Goal: Task Accomplishment & Management: Complete application form

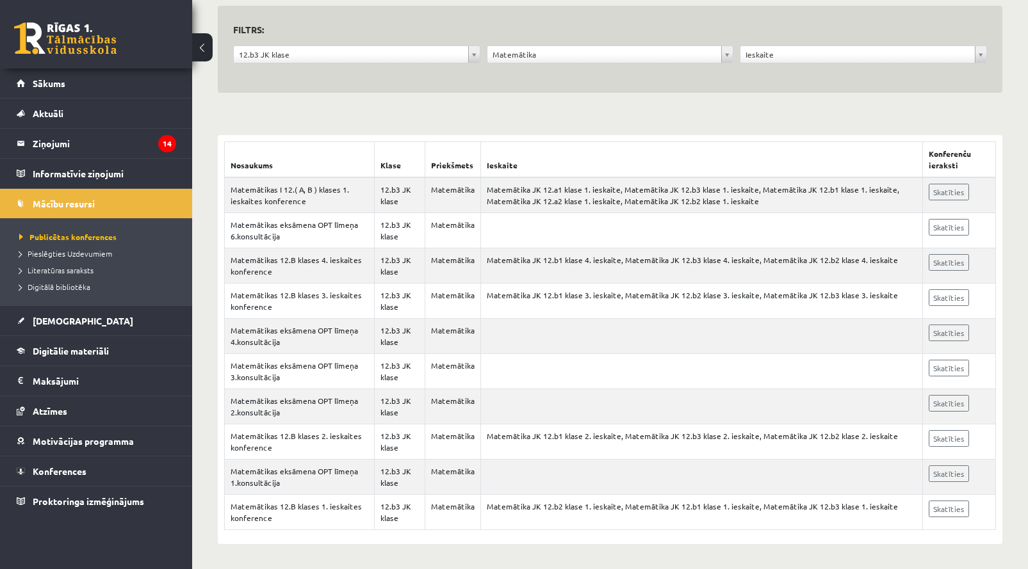
scroll to position [126, 0]
click at [959, 191] on link "Skatīties" at bounding box center [949, 192] width 40 height 17
click at [64, 328] on link "[DEMOGRAPHIC_DATA]" at bounding box center [96, 320] width 159 height 29
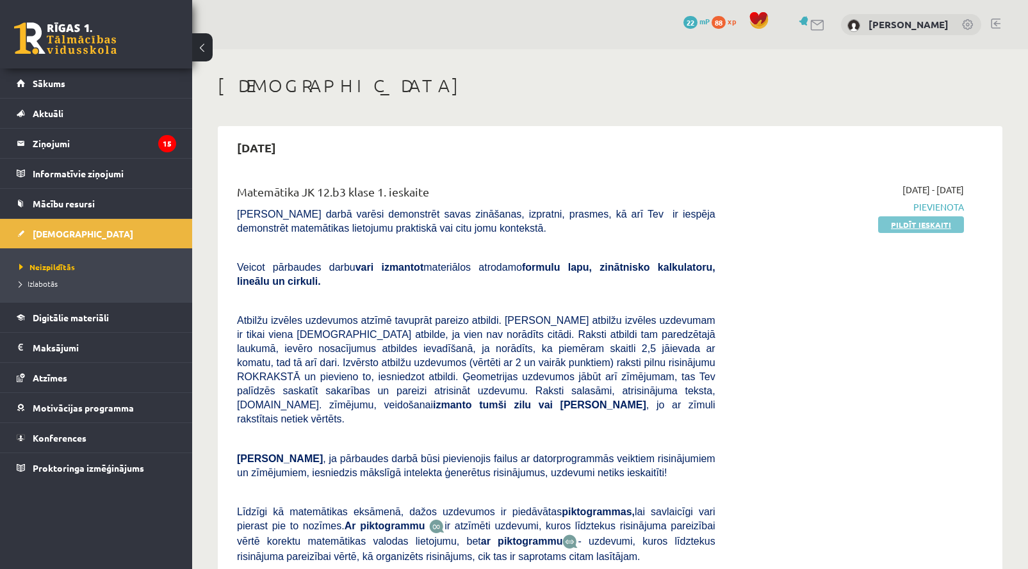
click at [925, 218] on link "Pildīt ieskaiti" at bounding box center [921, 224] width 86 height 17
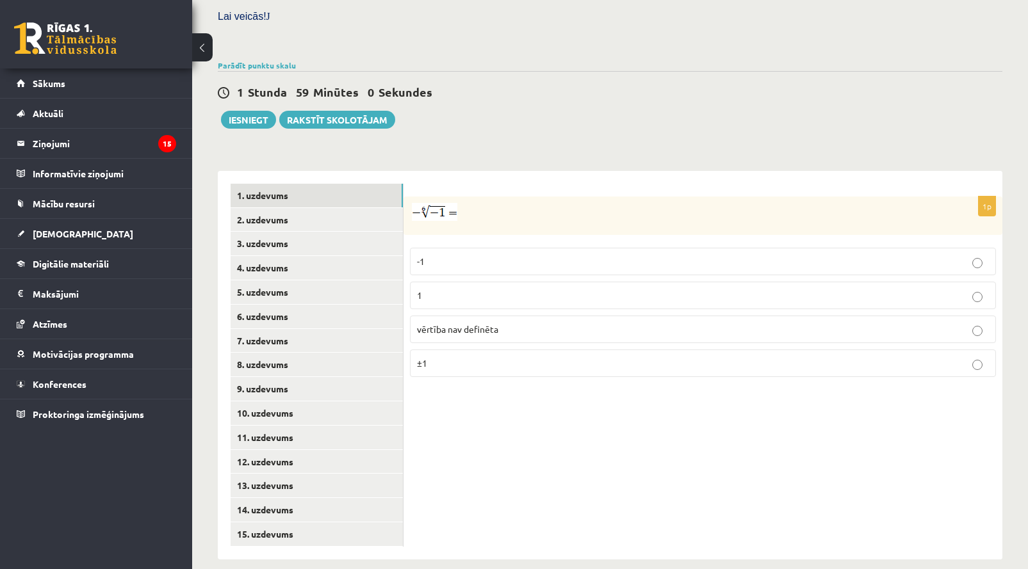
scroll to position [337, 0]
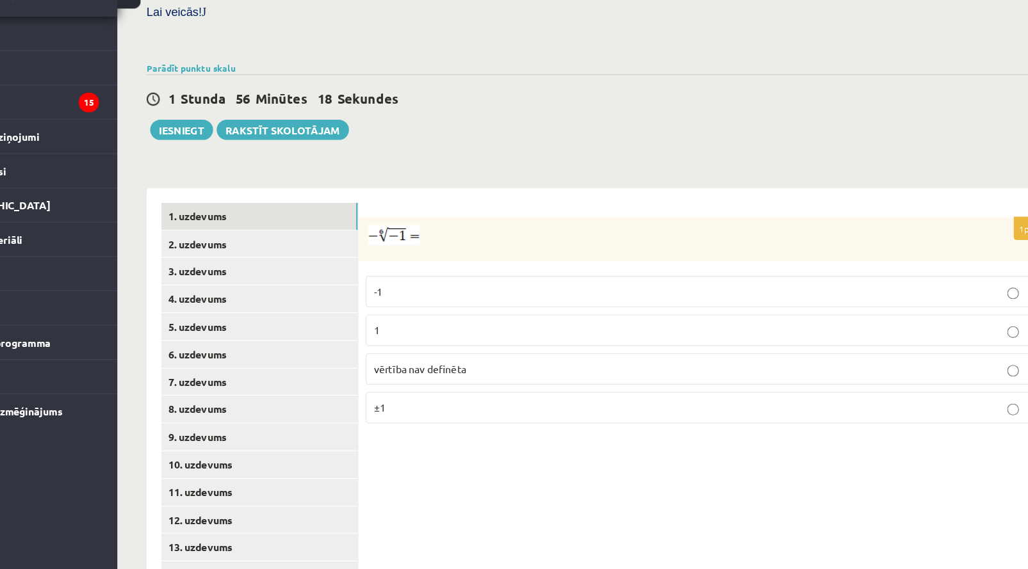
click at [435, 371] on p "vērtība nav definēta" at bounding box center [703, 377] width 572 height 13
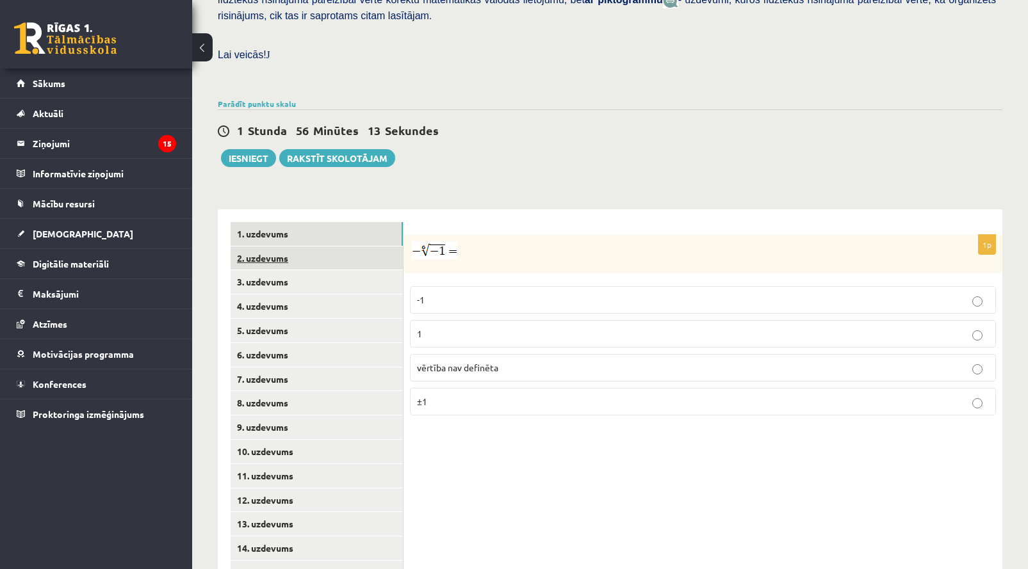
click at [298, 250] on link "2. uzdevums" at bounding box center [317, 259] width 172 height 24
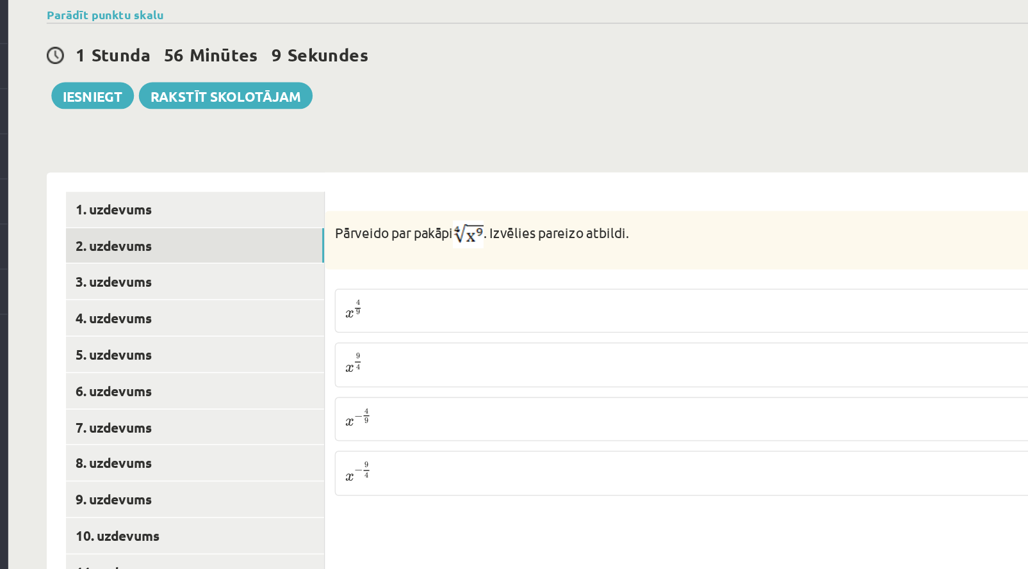
scroll to position [256, 0]
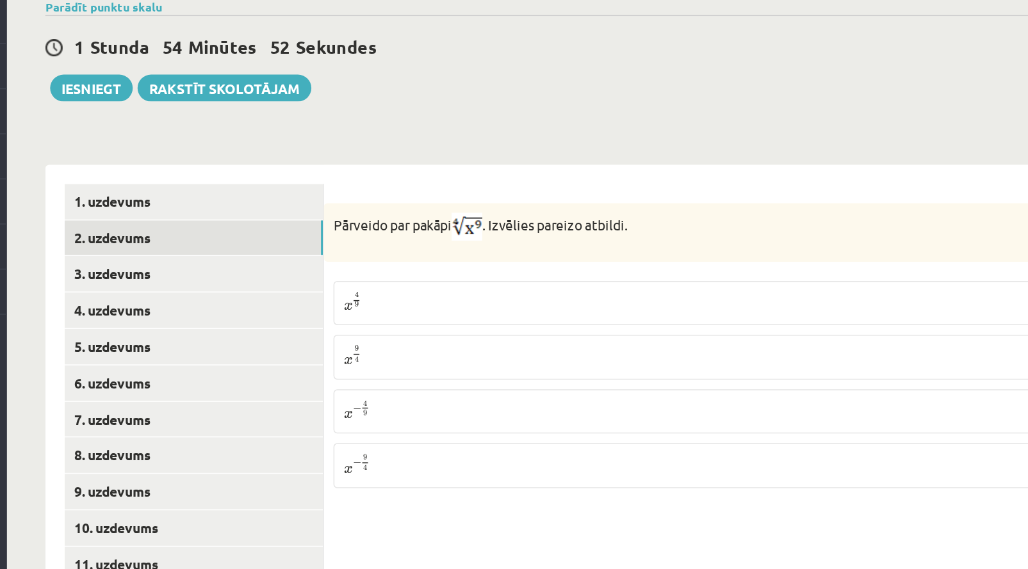
click at [417, 420] on p "x 9 4 x 9 4" at bounding box center [703, 427] width 572 height 15
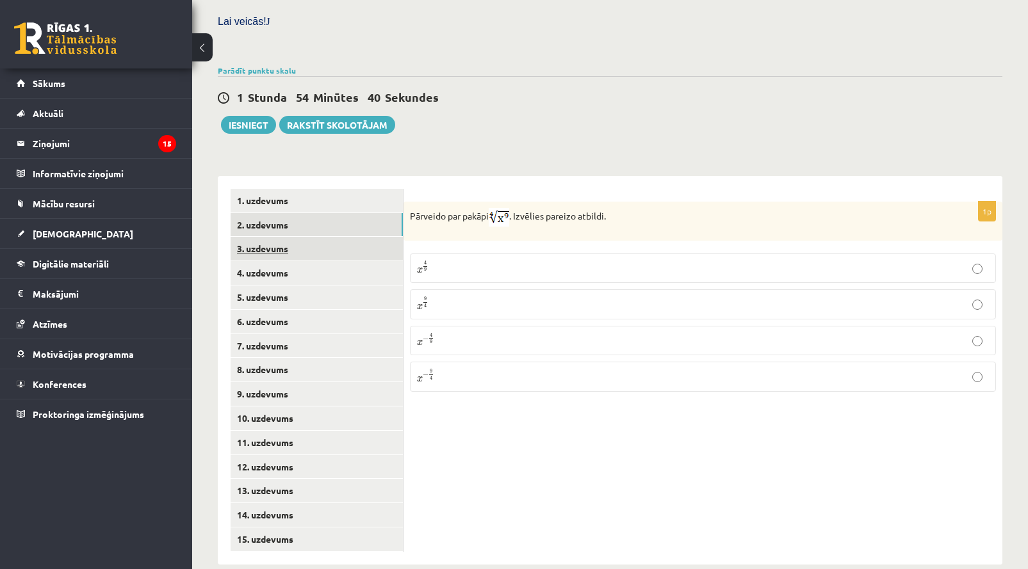
click at [320, 242] on link "3. uzdevums" at bounding box center [317, 249] width 172 height 24
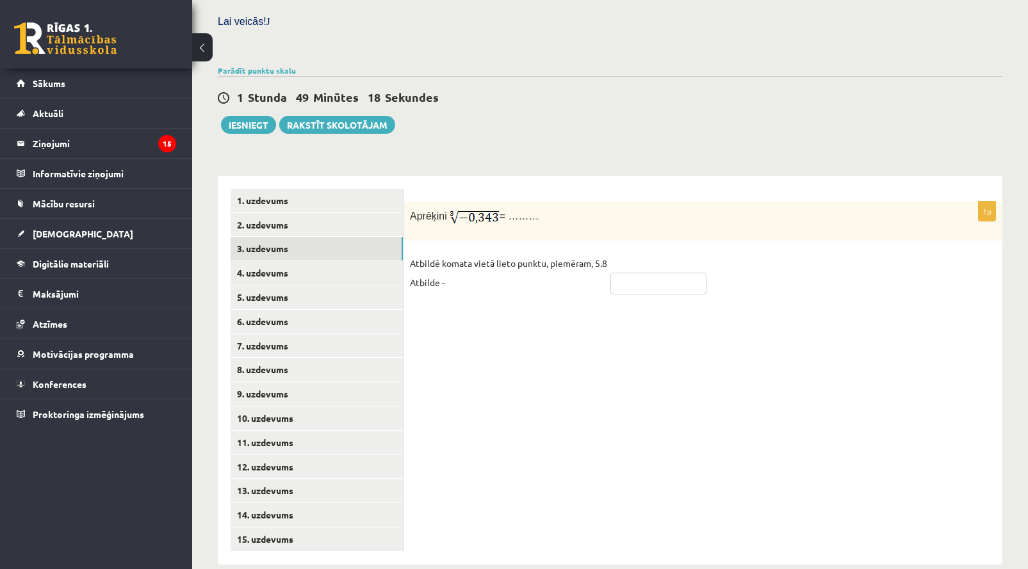
click at [630, 273] on input "text" at bounding box center [658, 284] width 96 height 22
type input "****"
click at [296, 268] on link "4. uzdevums" at bounding box center [317, 273] width 172 height 24
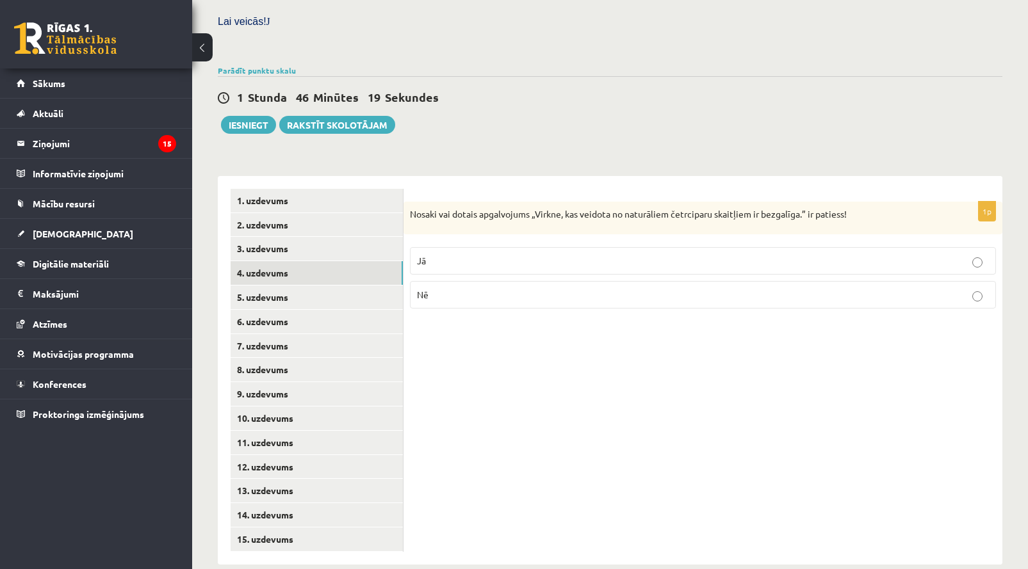
click at [475, 295] on label "Nē" at bounding box center [703, 295] width 586 height 28
click at [304, 290] on link "5. uzdevums" at bounding box center [317, 298] width 172 height 24
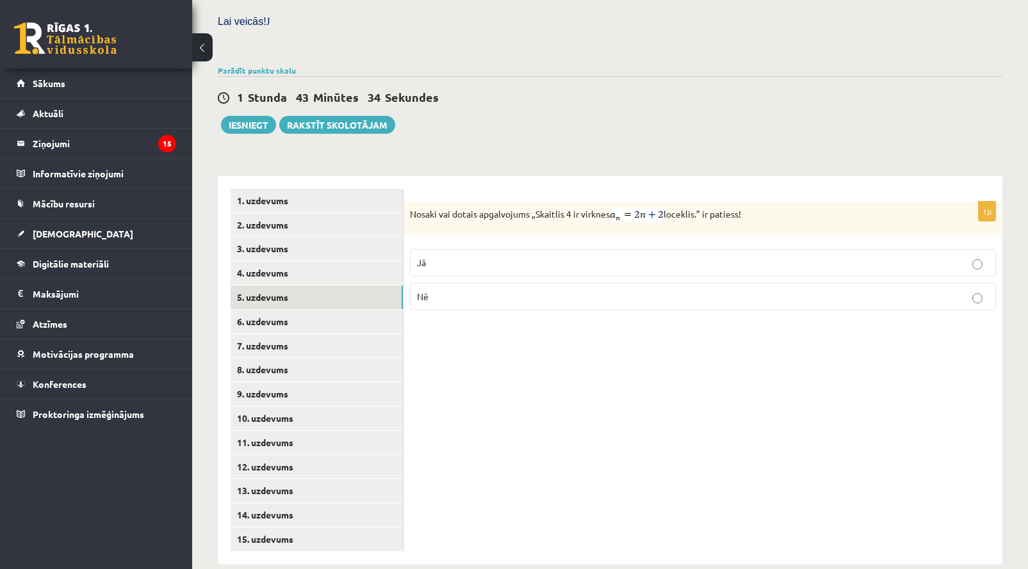
click at [479, 297] on label "Nē" at bounding box center [703, 297] width 586 height 28
click at [284, 310] on link "6. uzdevums" at bounding box center [317, 322] width 172 height 24
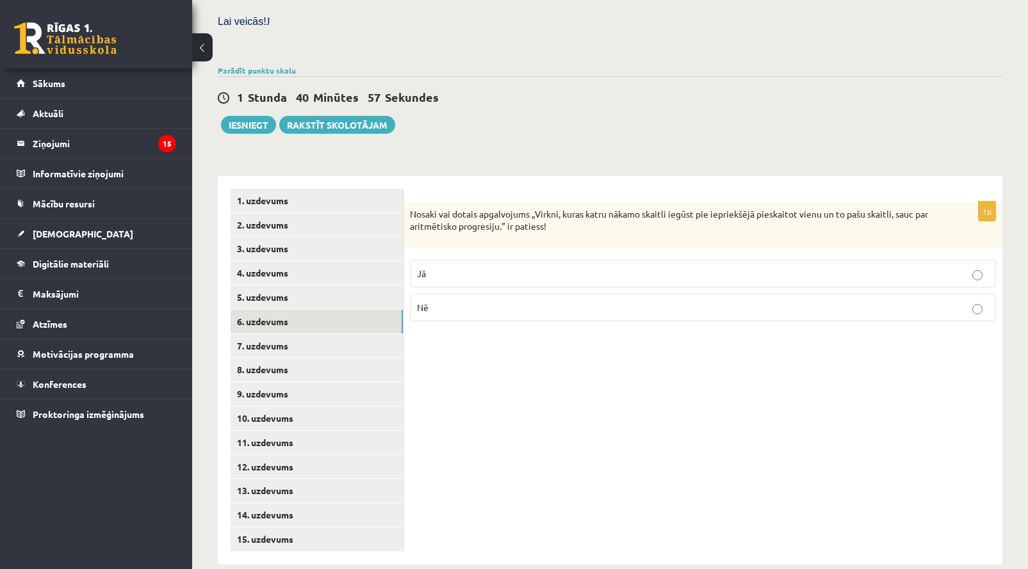
click at [577, 267] on p "Jā" at bounding box center [703, 273] width 572 height 13
click at [289, 335] on link "7. uzdevums" at bounding box center [317, 346] width 172 height 24
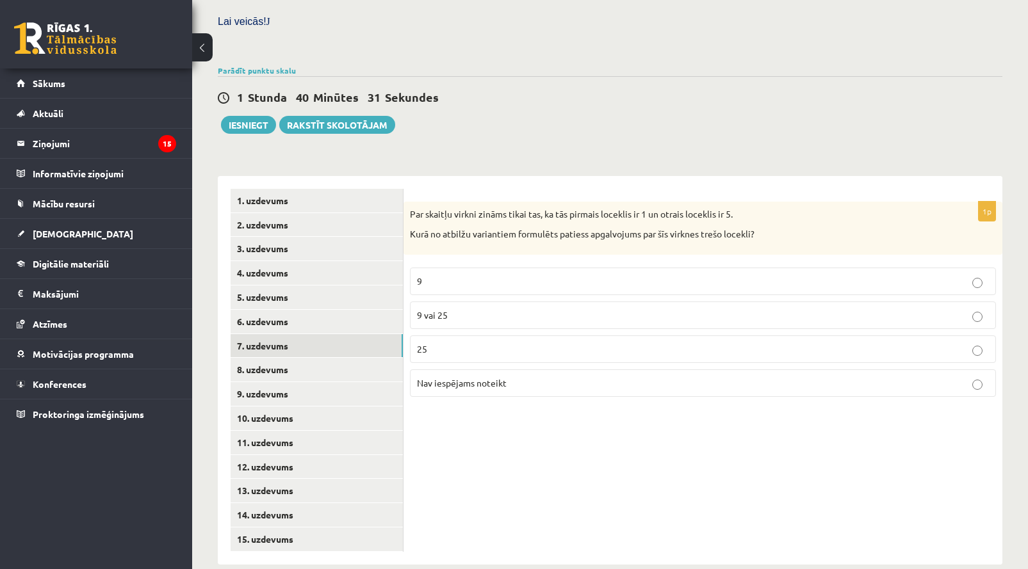
scroll to position [302, 0]
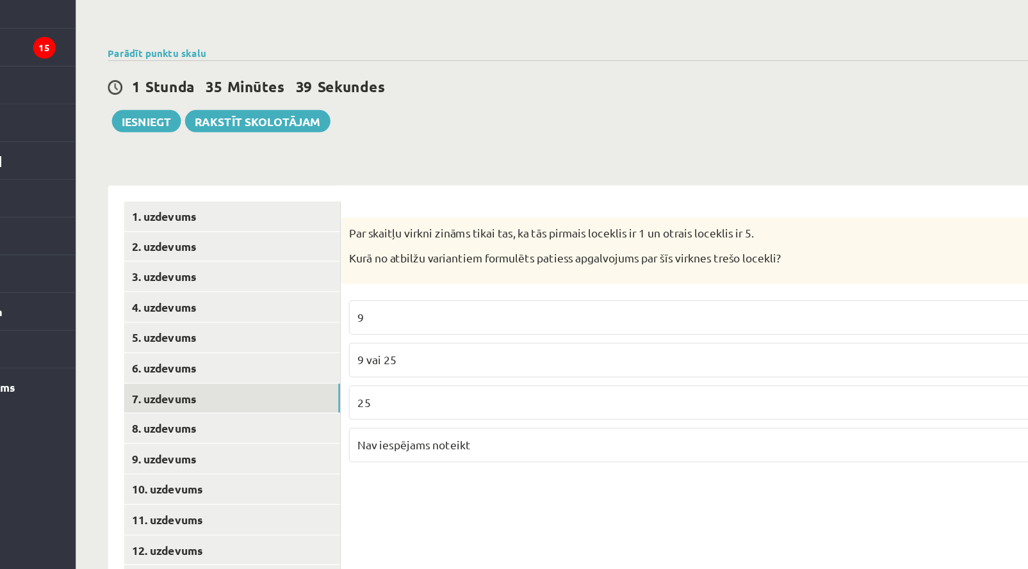
click at [512, 413] on label "25" at bounding box center [703, 427] width 586 height 28
click at [512, 420] on p "25" at bounding box center [703, 426] width 572 height 13
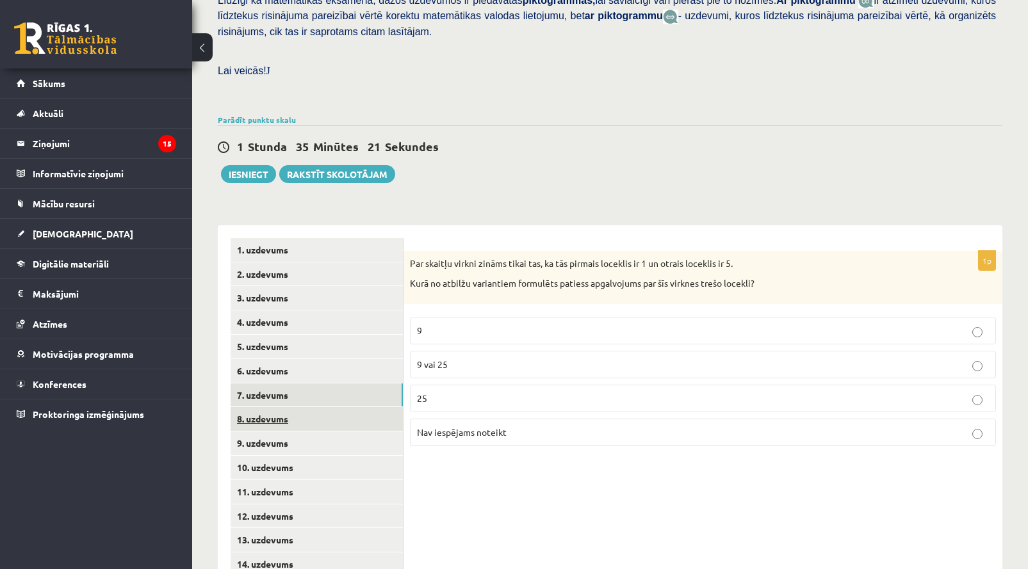
click at [363, 408] on link "8. uzdevums" at bounding box center [317, 419] width 172 height 24
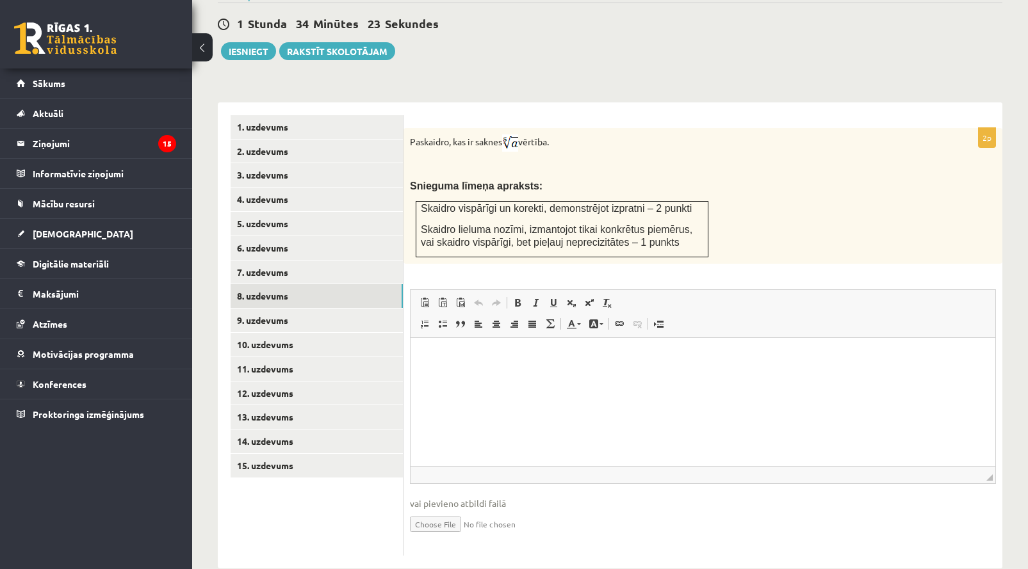
scroll to position [372, 0]
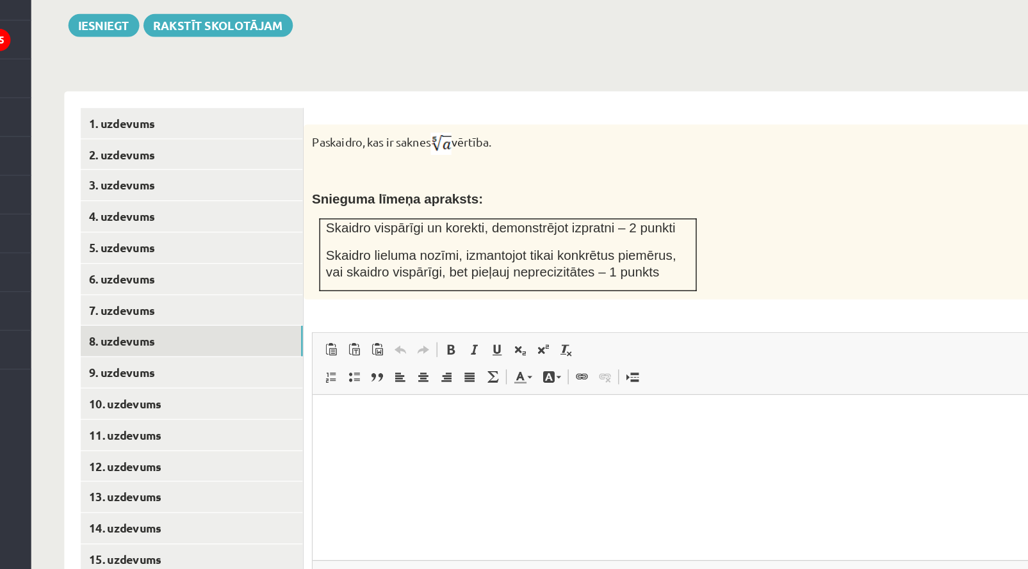
click at [415, 434] on html at bounding box center [605, 414] width 585 height 39
click at [502, 216] on img at bounding box center [510, 224] width 16 height 17
click at [419, 425] on html at bounding box center [605, 414] width 585 height 39
click at [329, 417] on p "**********" at bounding box center [604, 414] width 559 height 13
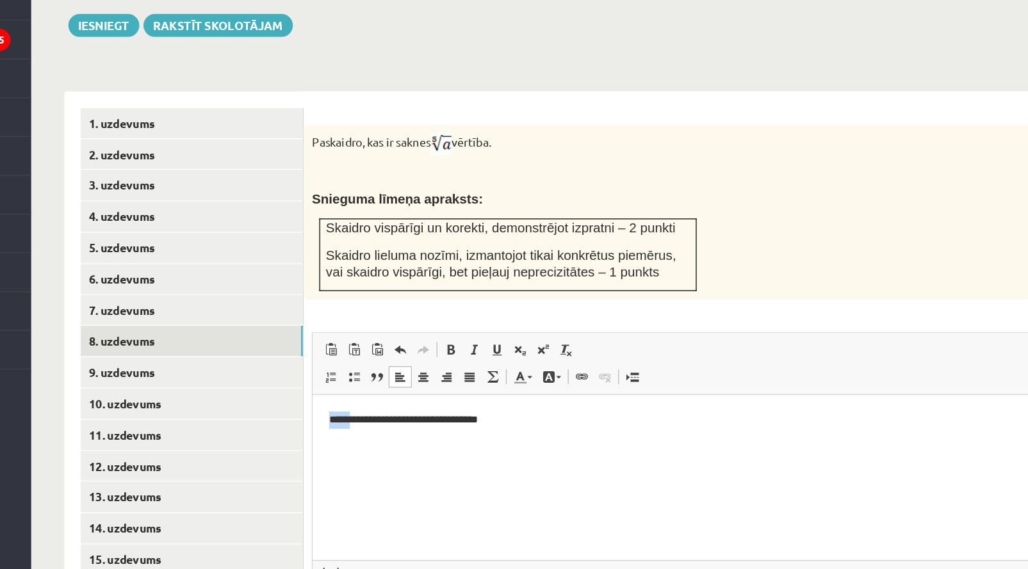
click at [329, 417] on p "**********" at bounding box center [604, 414] width 559 height 13
click at [475, 407] on html "**********" at bounding box center [605, 414] width 585 height 38
click at [435, 424] on html "**********" at bounding box center [605, 414] width 585 height 38
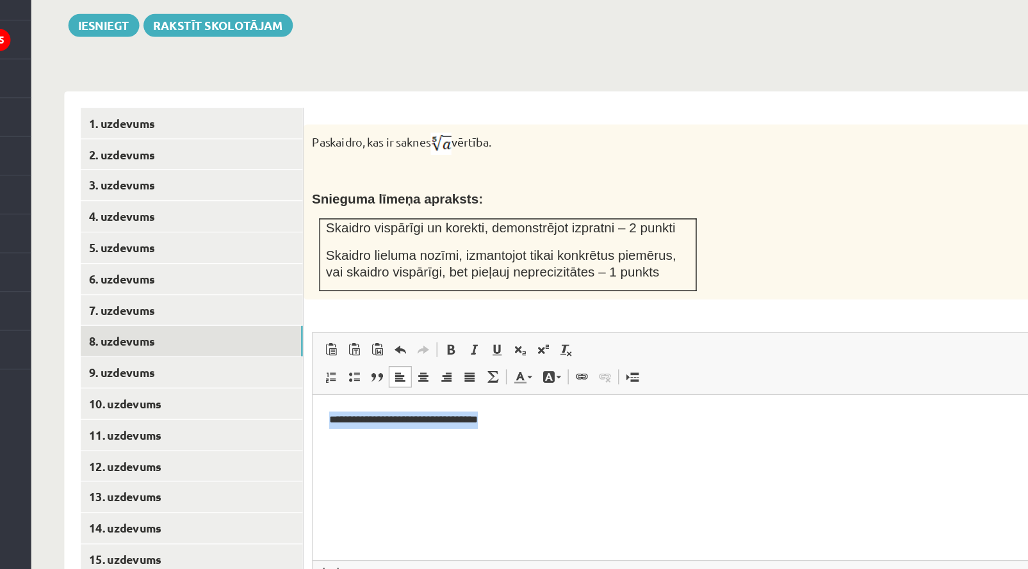
click at [435, 424] on html "**********" at bounding box center [605, 414] width 585 height 38
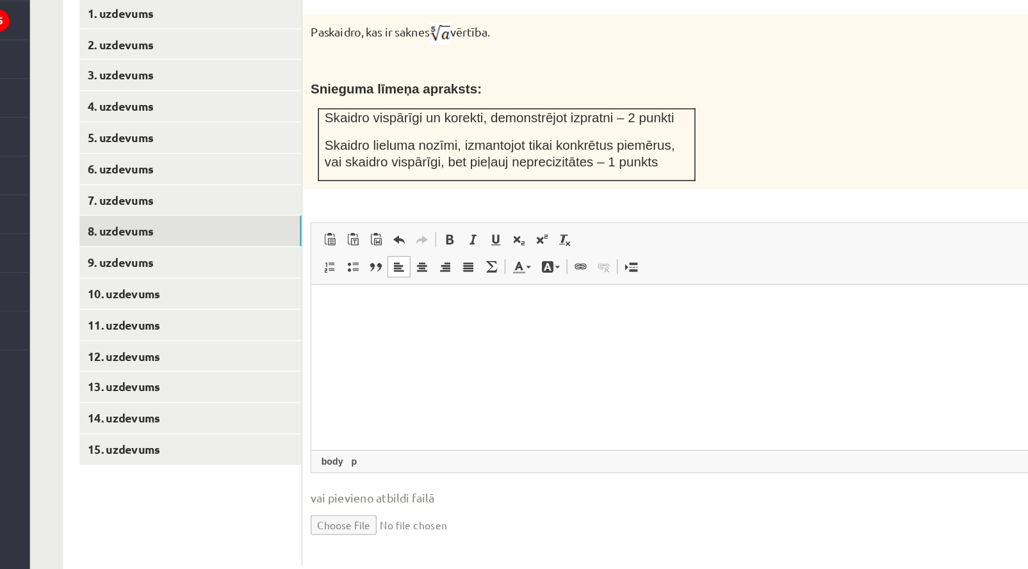
scroll to position [446, 0]
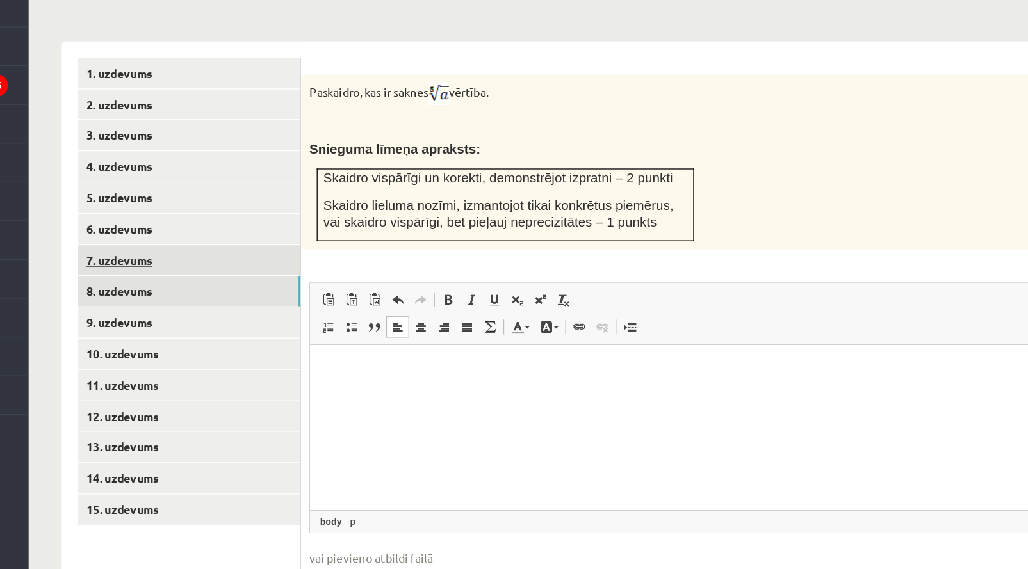
click at [231, 268] on link "7. uzdevums" at bounding box center [317, 280] width 172 height 24
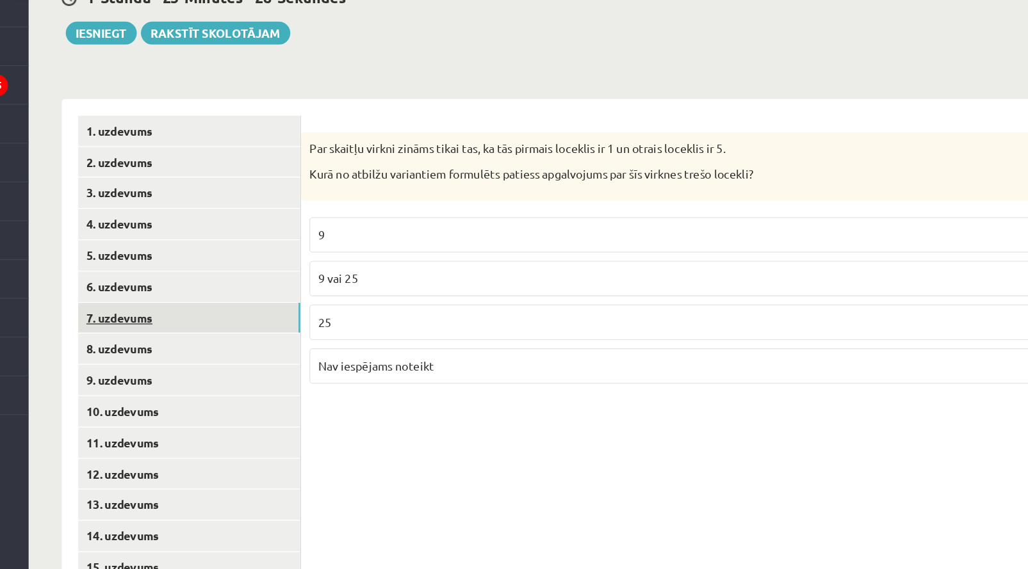
scroll to position [386, 0]
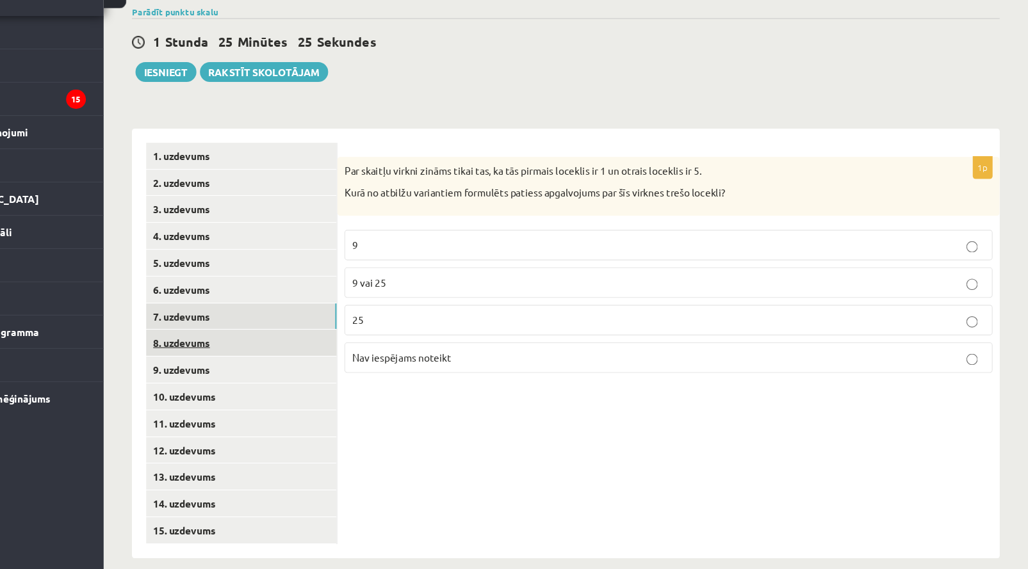
click at [231, 352] on link "8. uzdevums" at bounding box center [317, 364] width 172 height 24
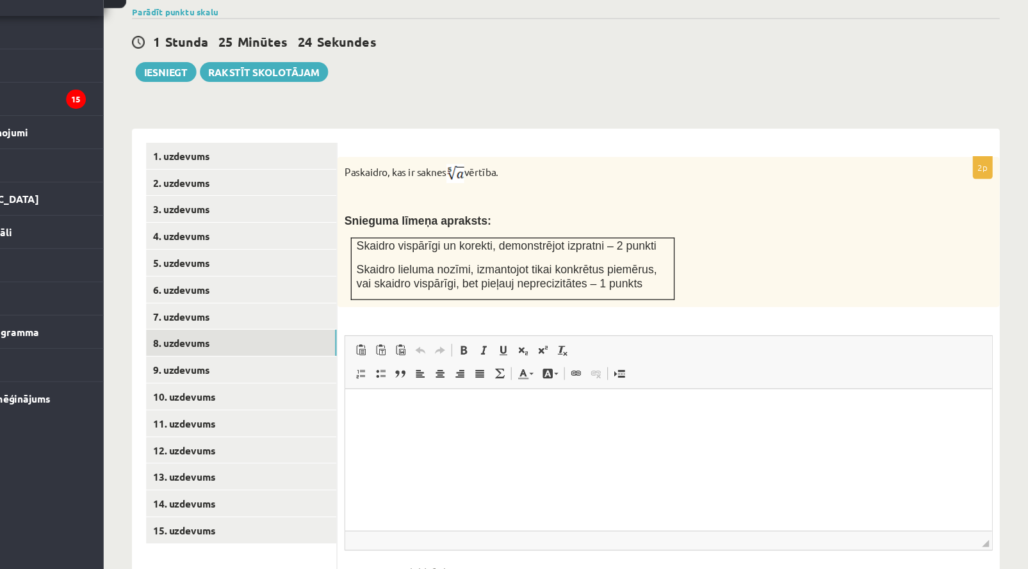
scroll to position [0, 0]
click at [231, 377] on link "9. uzdevums" at bounding box center [317, 389] width 172 height 24
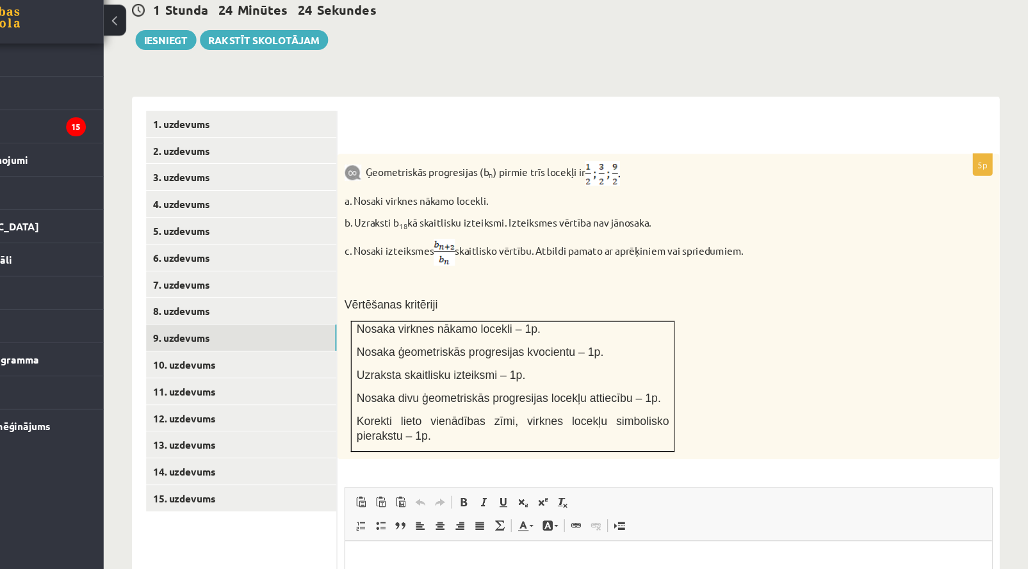
scroll to position [423, 0]
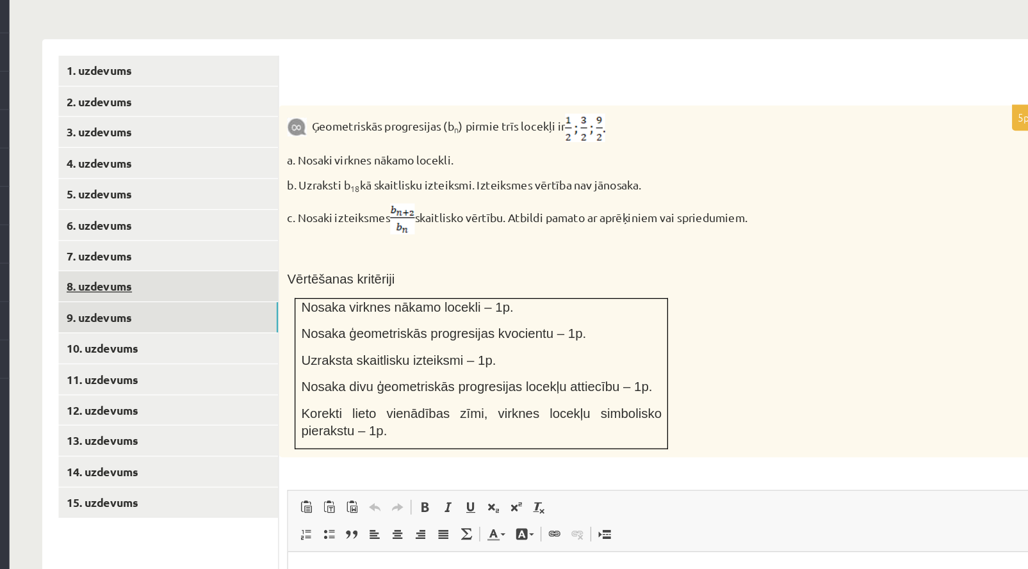
click at [231, 315] on link "8. uzdevums" at bounding box center [317, 327] width 172 height 24
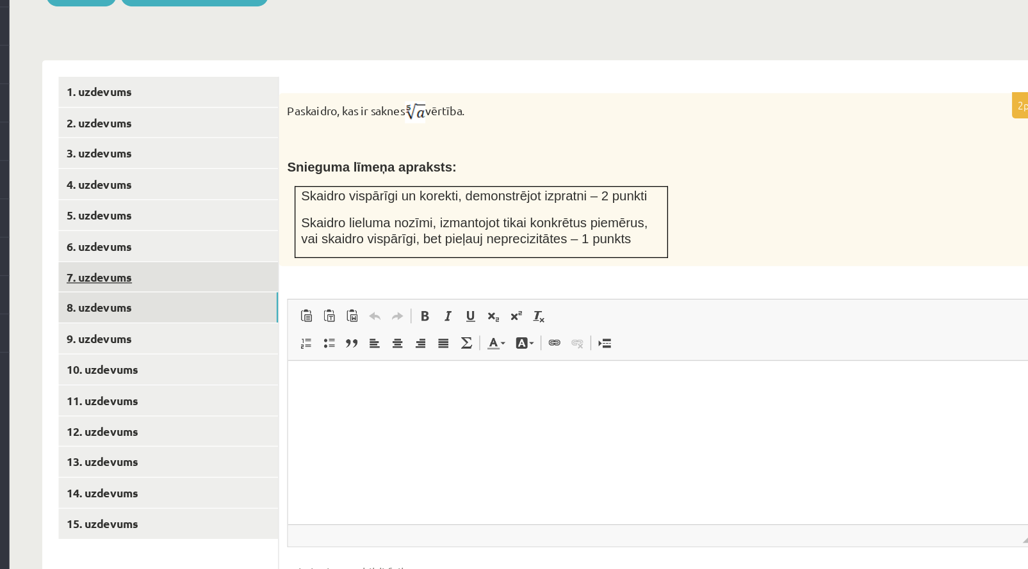
scroll to position [0, 0]
click at [231, 352] on link "8. uzdevums" at bounding box center [317, 364] width 172 height 24
click at [231, 329] on link "7. uzdevums" at bounding box center [317, 341] width 172 height 24
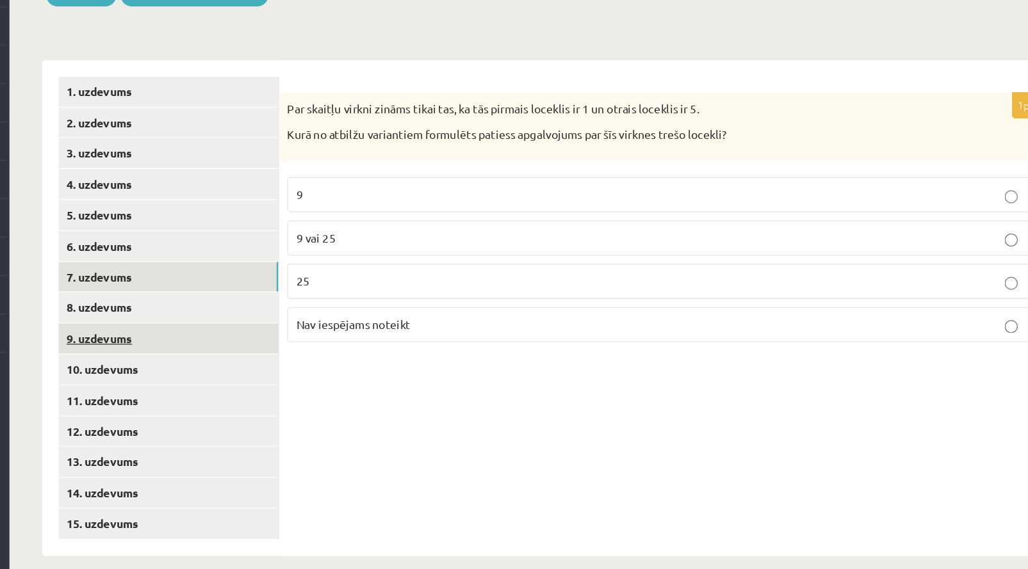
click at [231, 377] on link "9. uzdevums" at bounding box center [317, 389] width 172 height 24
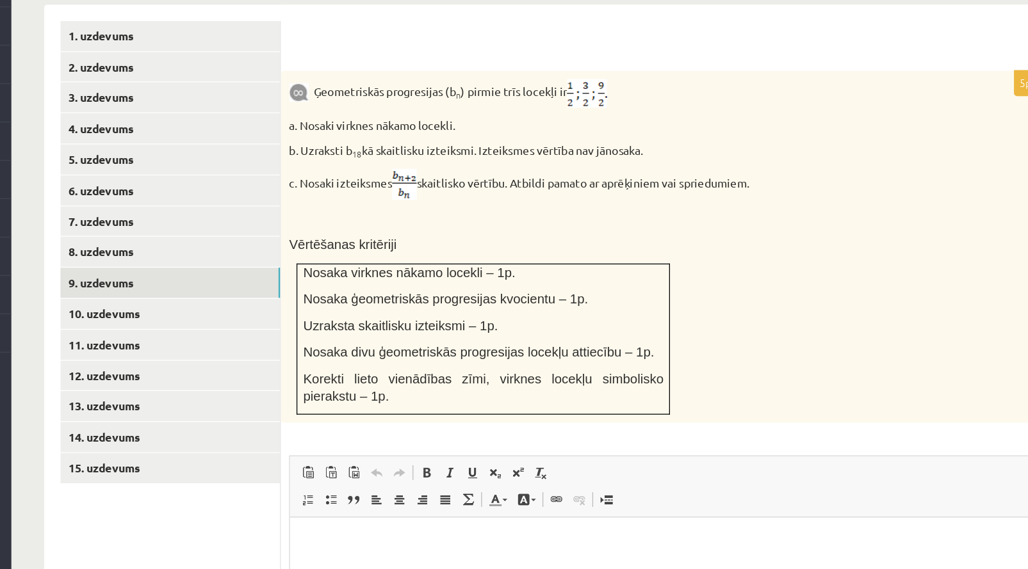
scroll to position [434, 0]
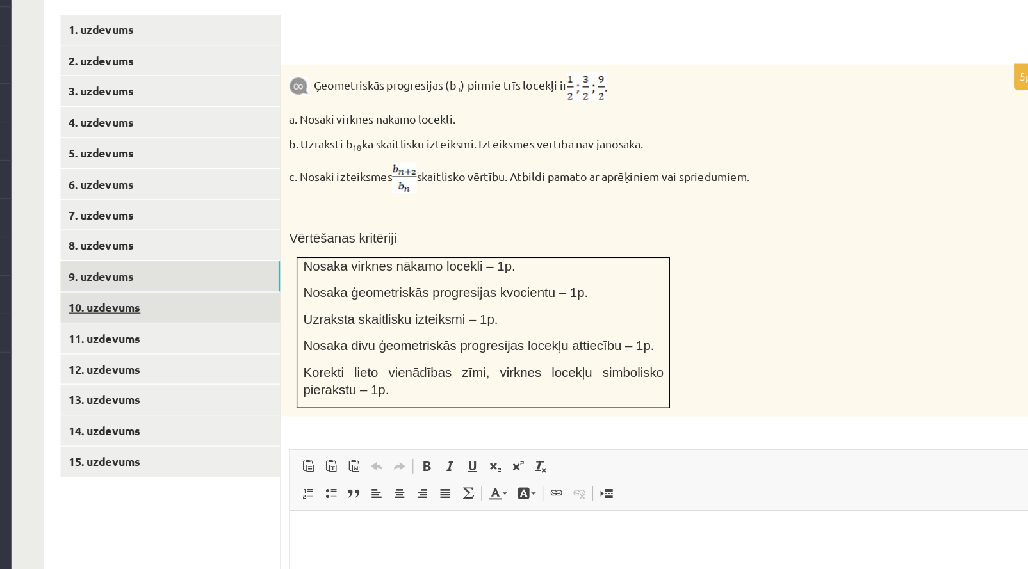
click at [231, 352] on link "10. uzdevums" at bounding box center [317, 364] width 172 height 24
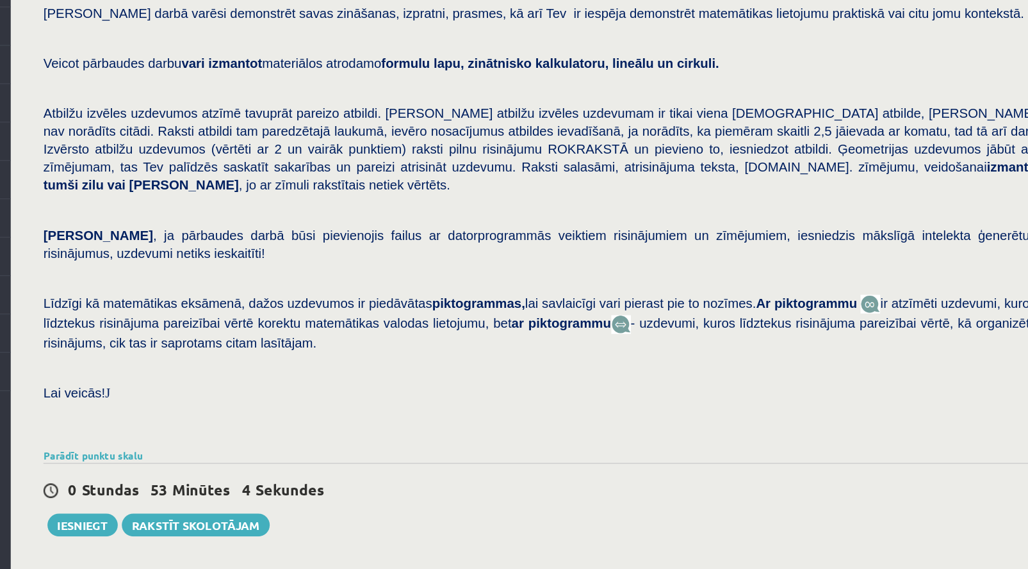
scroll to position [0, 0]
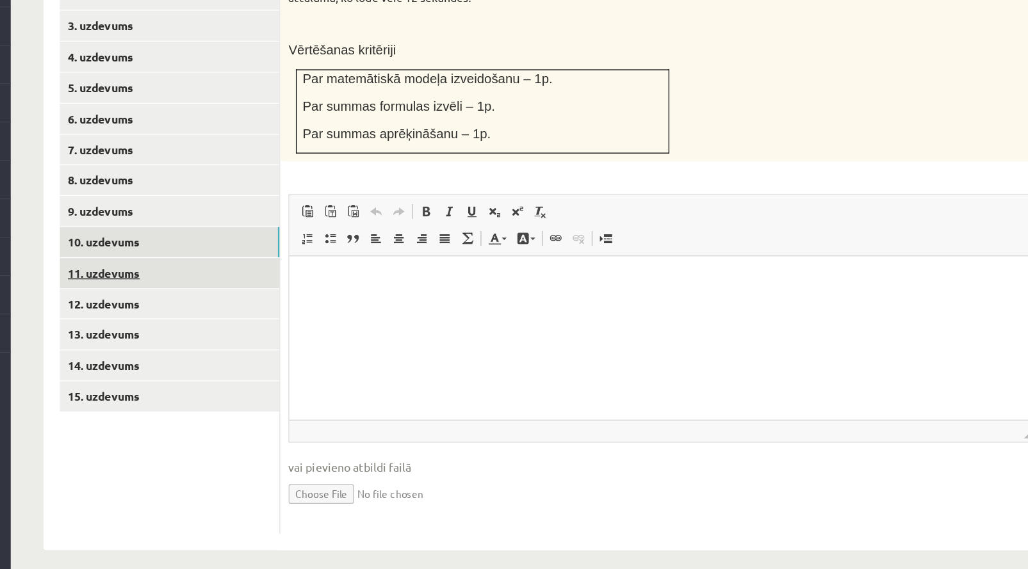
click at [231, 325] on link "11. uzdevums" at bounding box center [317, 337] width 172 height 24
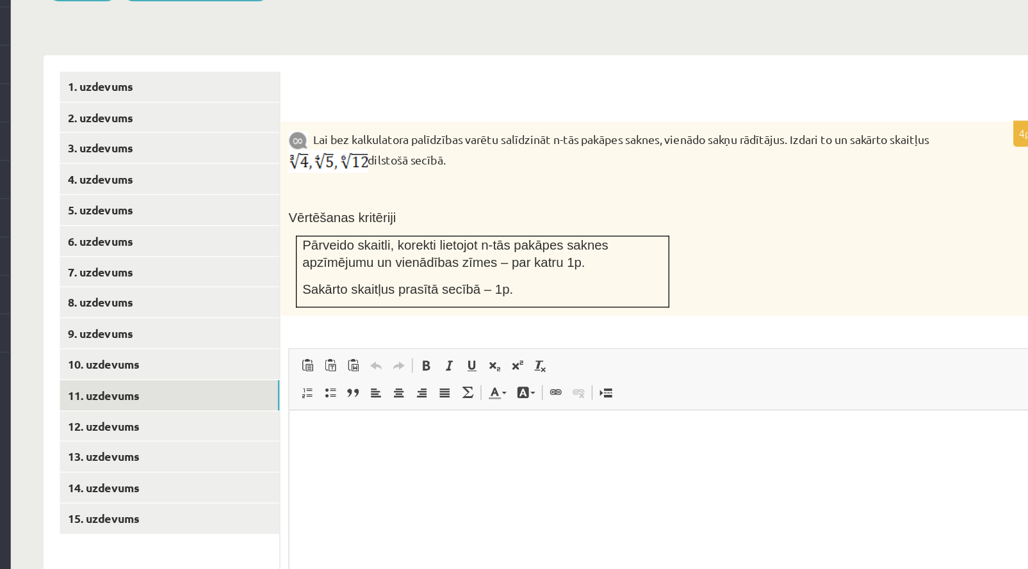
scroll to position [393, 0]
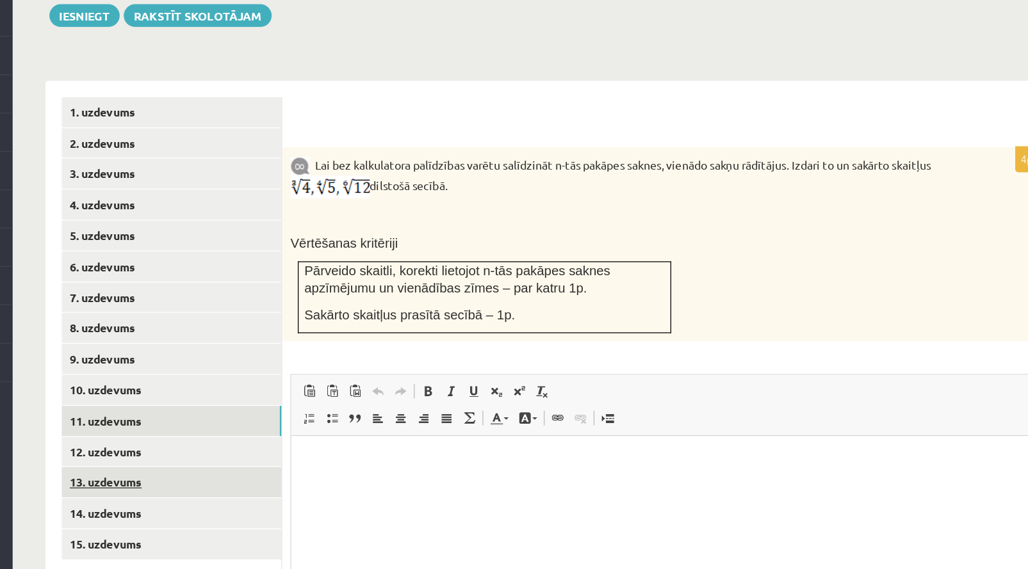
click at [231, 466] on link "13. uzdevums" at bounding box center [317, 478] width 172 height 24
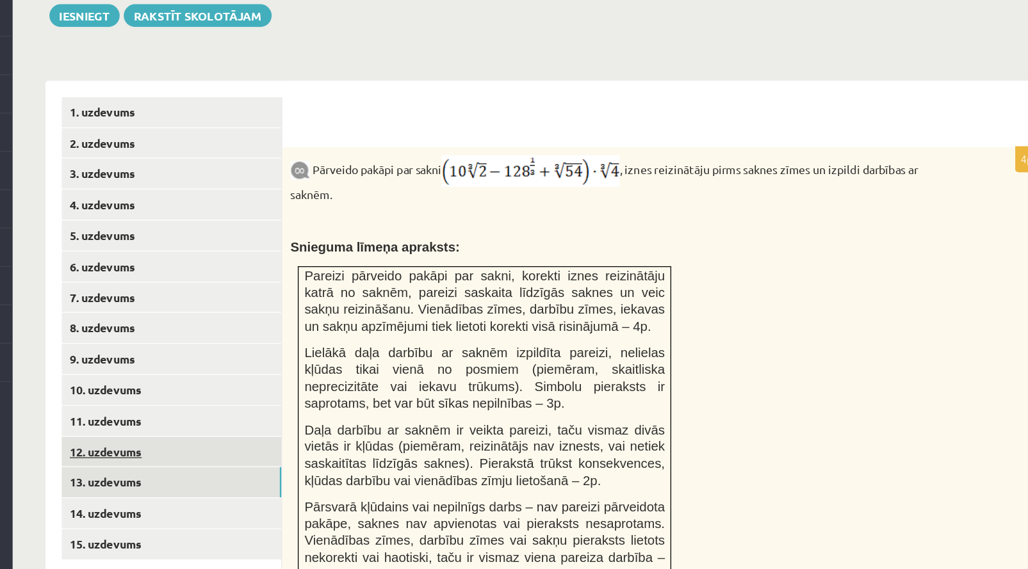
click at [231, 443] on link "12. uzdevums" at bounding box center [317, 455] width 172 height 24
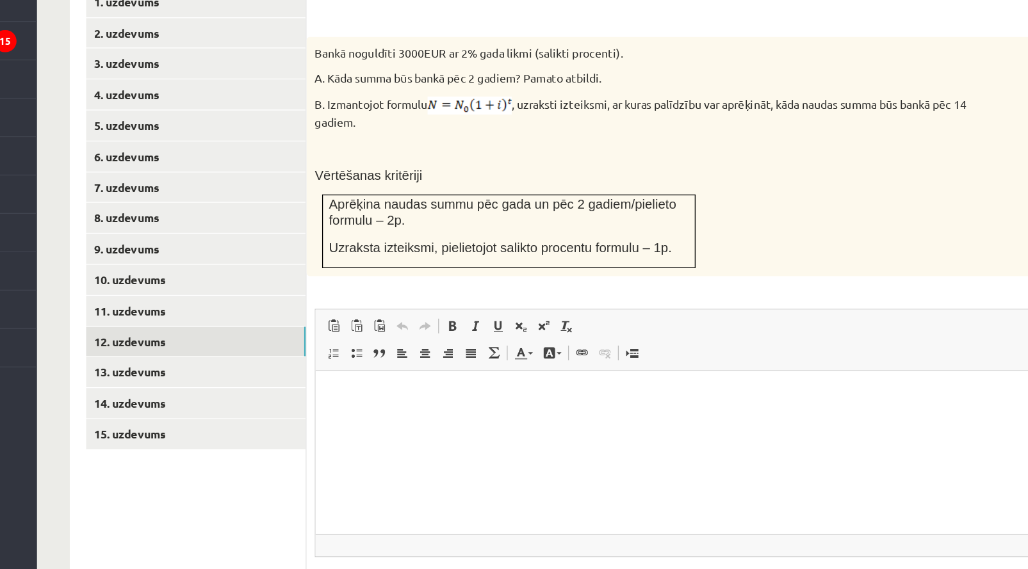
scroll to position [530, 0]
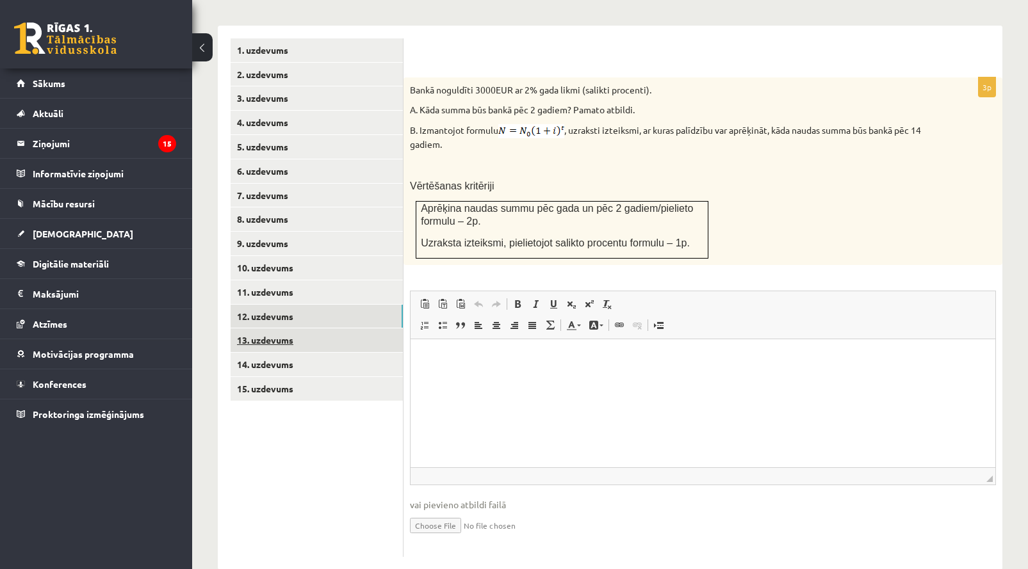
click at [280, 329] on link "13. uzdevums" at bounding box center [317, 341] width 172 height 24
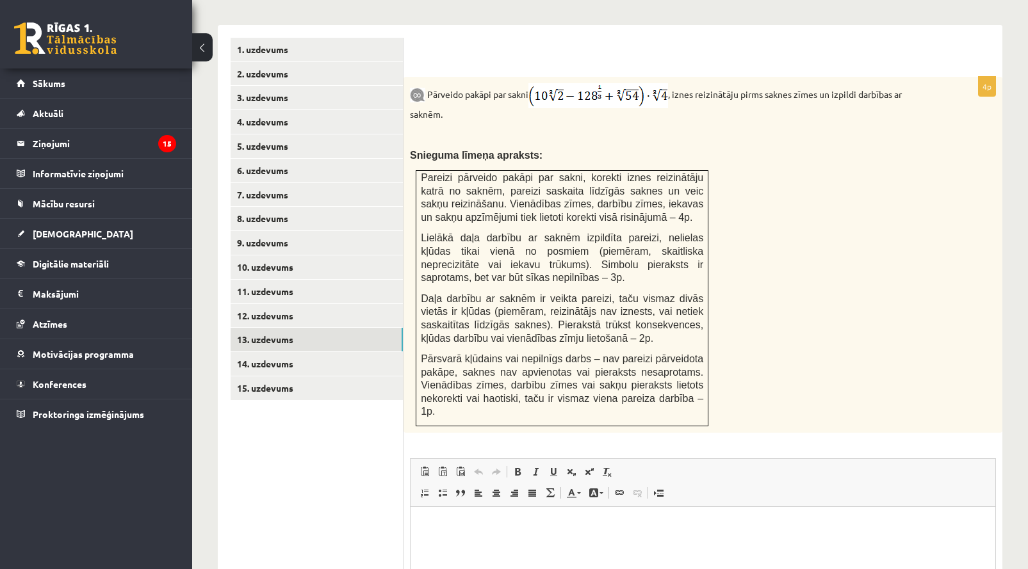
scroll to position [534, 0]
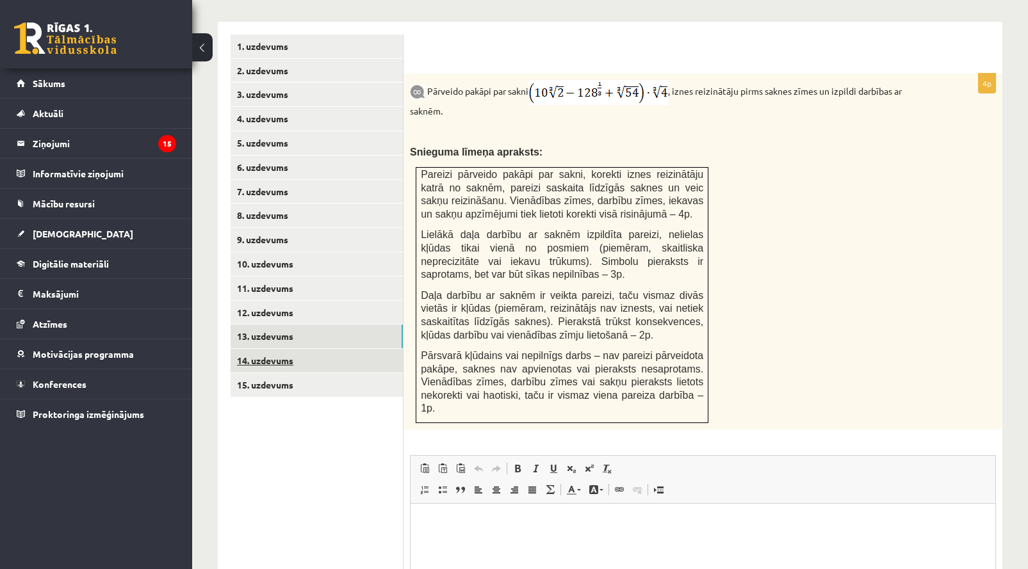
click at [284, 349] on link "14. uzdevums" at bounding box center [317, 361] width 172 height 24
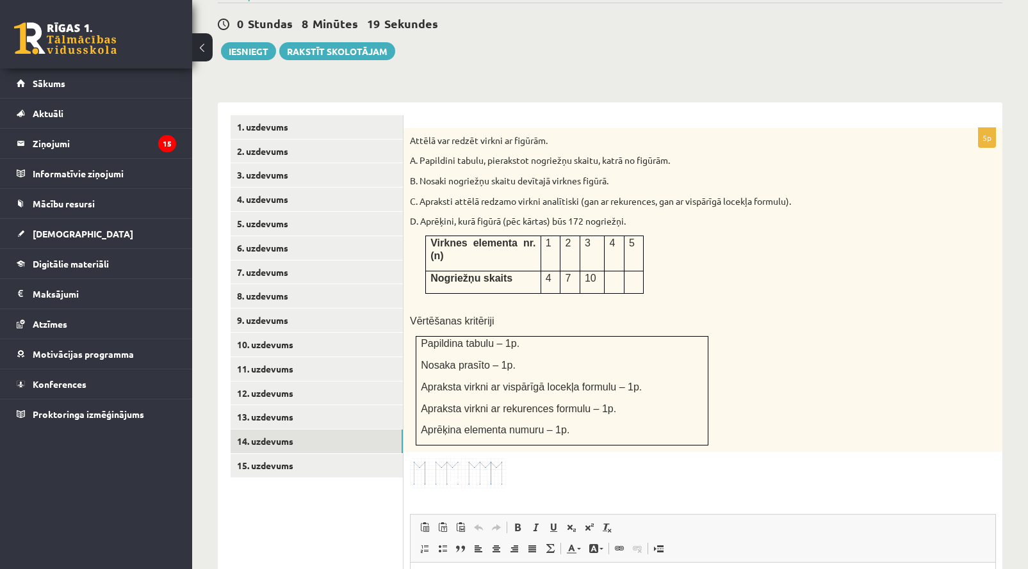
scroll to position [453, 0]
click at [369, 454] on link "15. uzdevums" at bounding box center [317, 466] width 172 height 24
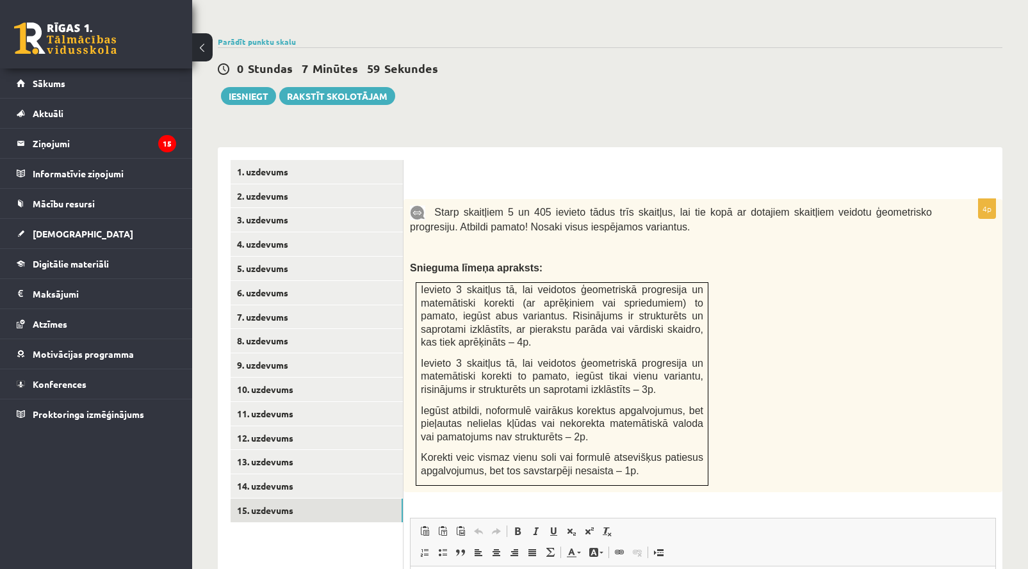
scroll to position [409, 0]
click at [295, 170] on link "1. uzdevums" at bounding box center [317, 172] width 172 height 24
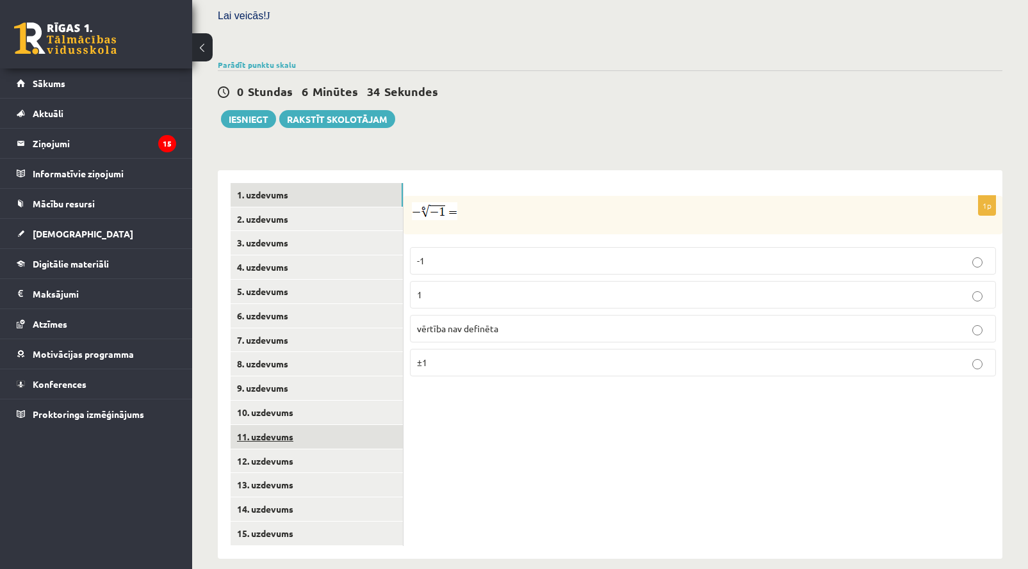
click at [292, 428] on link "11. uzdevums" at bounding box center [317, 437] width 172 height 24
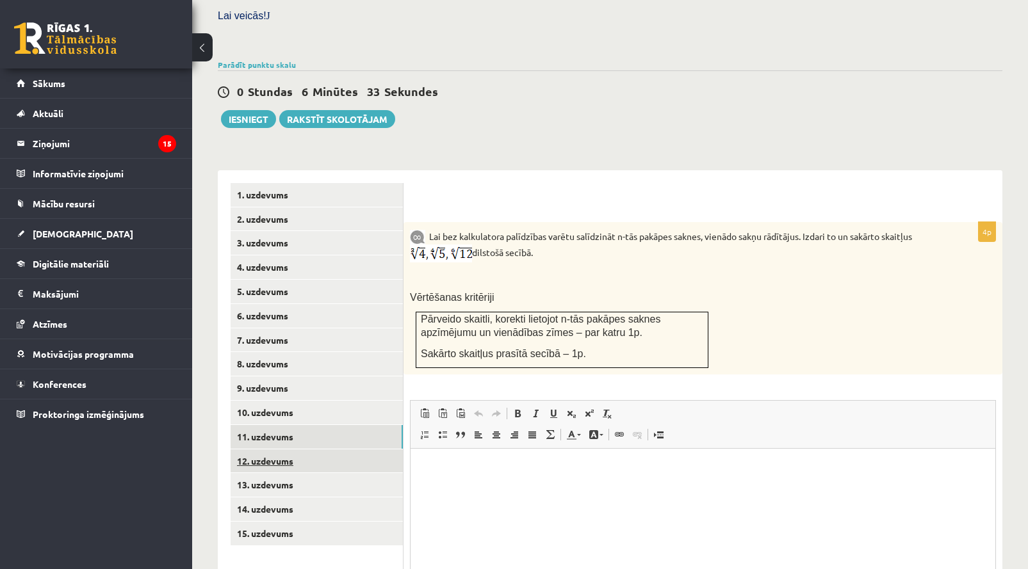
scroll to position [0, 0]
click at [295, 379] on link "9. uzdevums" at bounding box center [317, 389] width 172 height 24
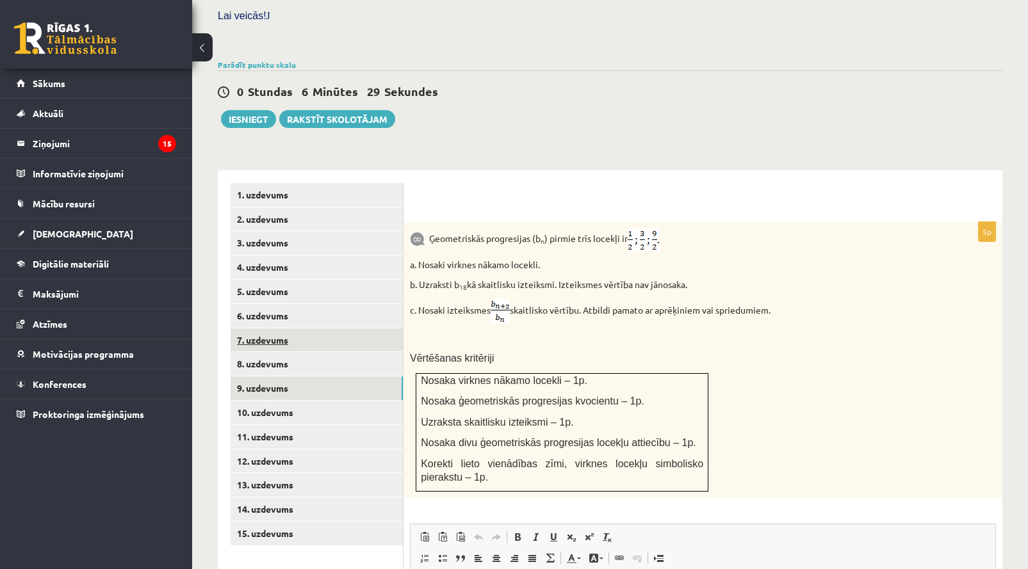
click at [286, 332] on link "7. uzdevums" at bounding box center [317, 341] width 172 height 24
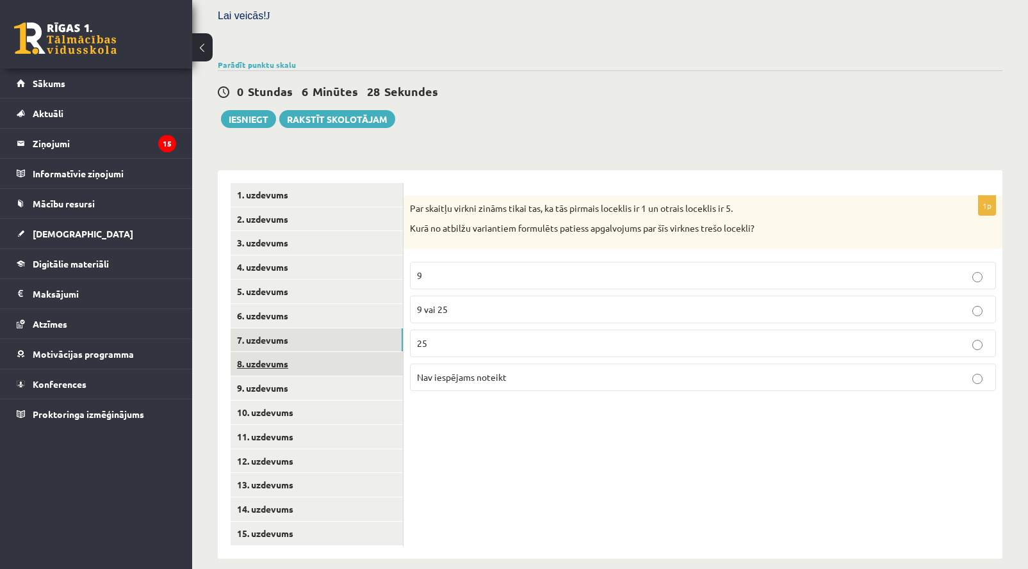
click at [284, 361] on link "8. uzdevums" at bounding box center [317, 364] width 172 height 24
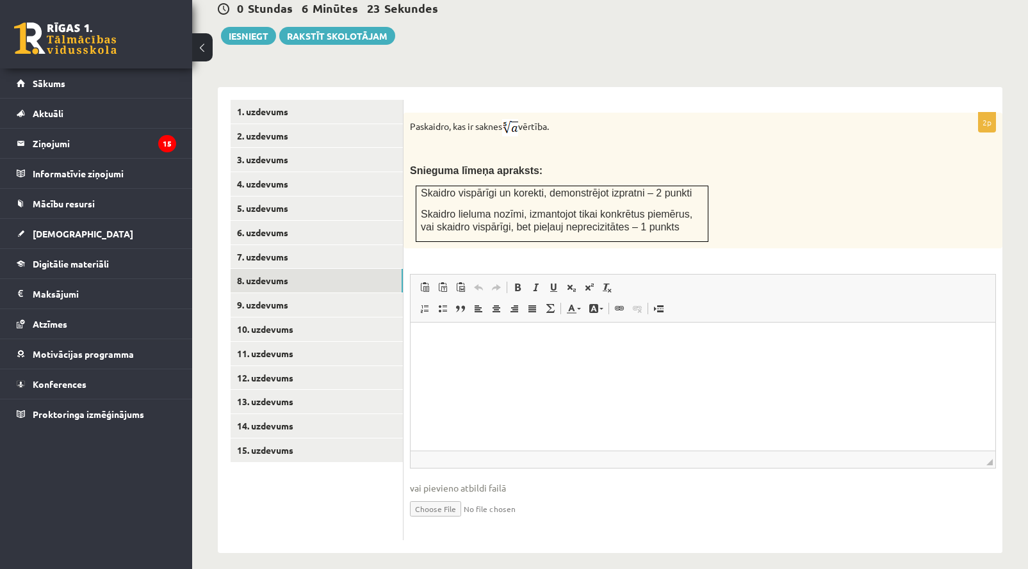
scroll to position [468, 0]
click at [457, 496] on input "file" at bounding box center [703, 509] width 586 height 26
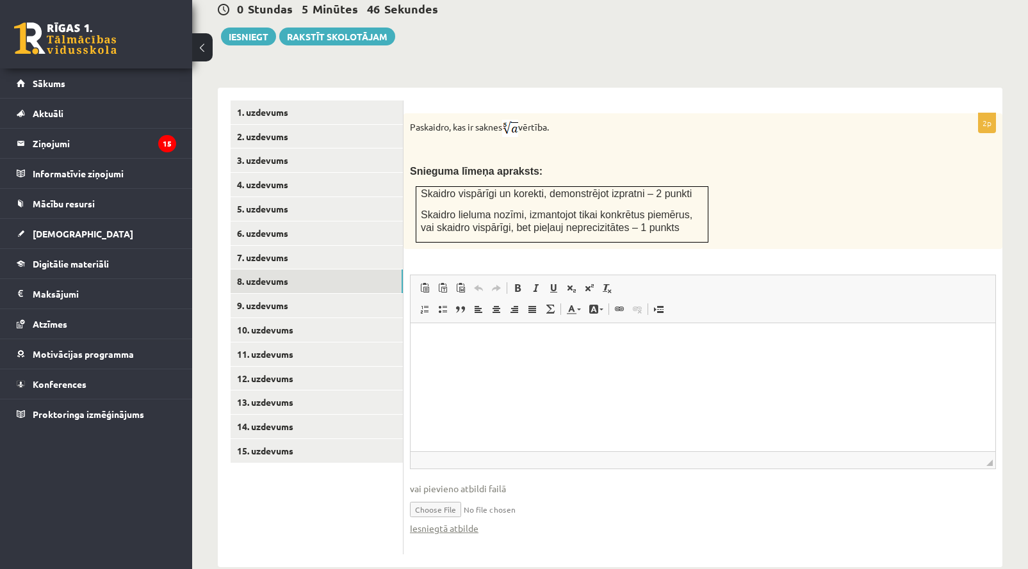
click at [448, 498] on input "file" at bounding box center [703, 509] width 586 height 26
type input "**********"
click at [441, 496] on input "file" at bounding box center [703, 509] width 586 height 26
click at [345, 294] on link "9. uzdevums" at bounding box center [317, 306] width 172 height 24
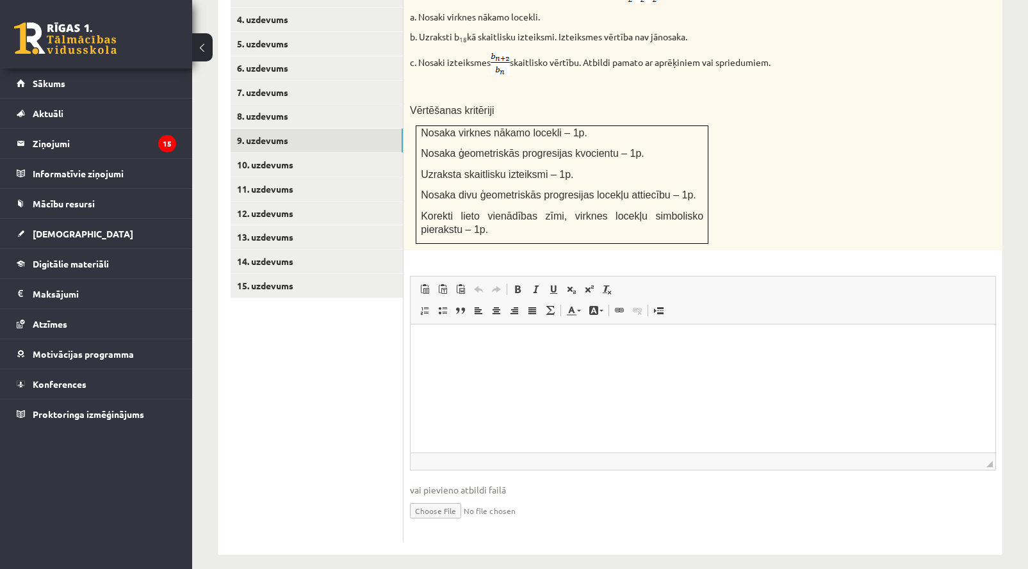
scroll to position [633, 0]
click at [455, 501] on input "file" at bounding box center [703, 511] width 586 height 26
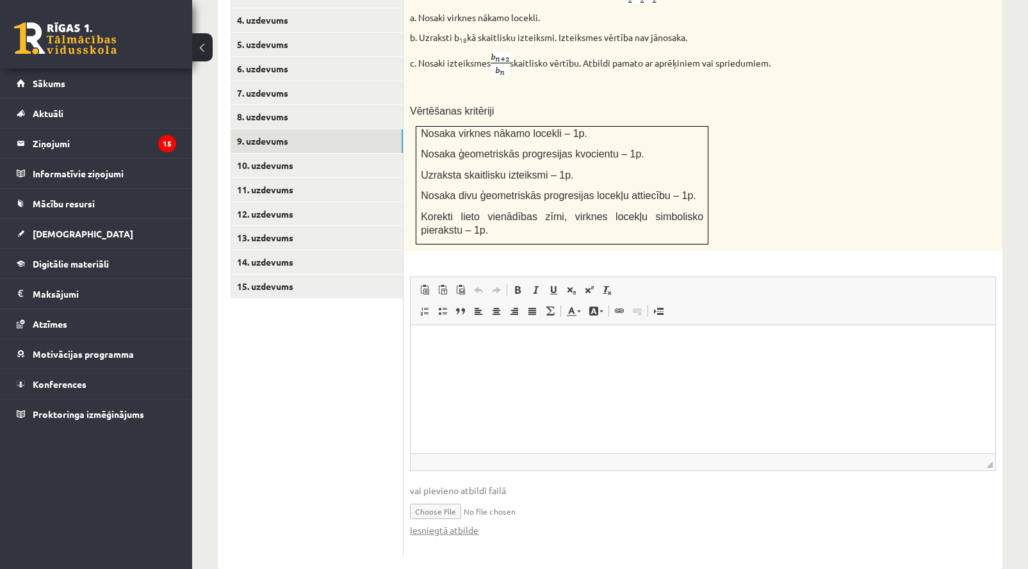
click at [446, 501] on input "file" at bounding box center [703, 511] width 586 height 26
type input "**********"
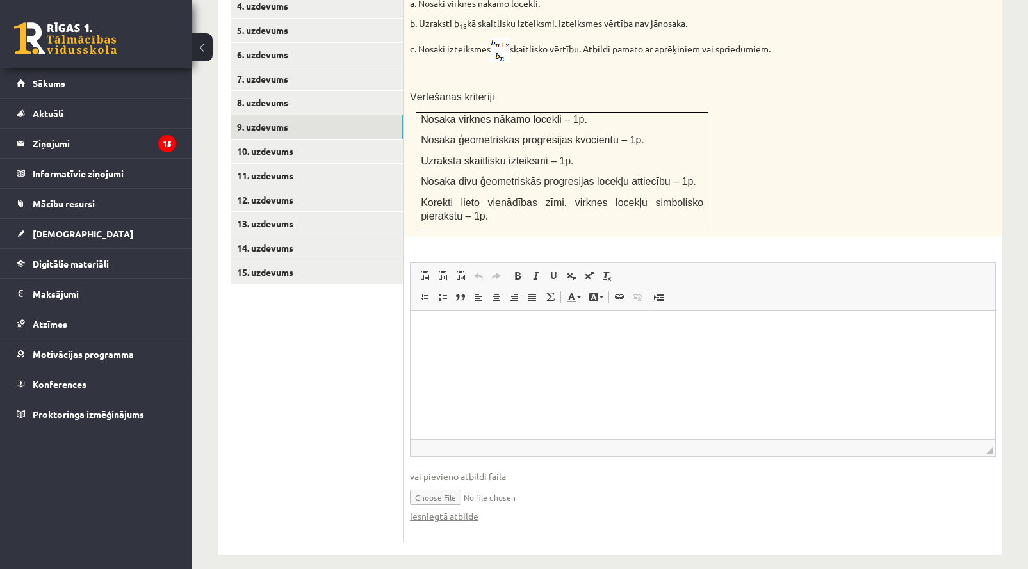
scroll to position [646, 0]
click at [355, 140] on link "10. uzdevums" at bounding box center [317, 152] width 172 height 24
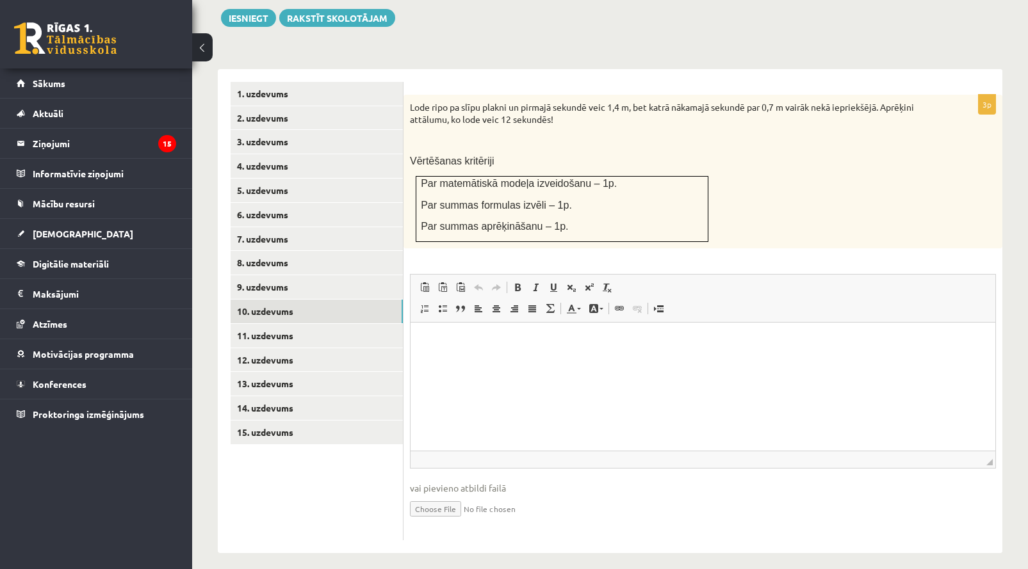
scroll to position [485, 0]
click at [439, 496] on input "file" at bounding box center [703, 509] width 586 height 26
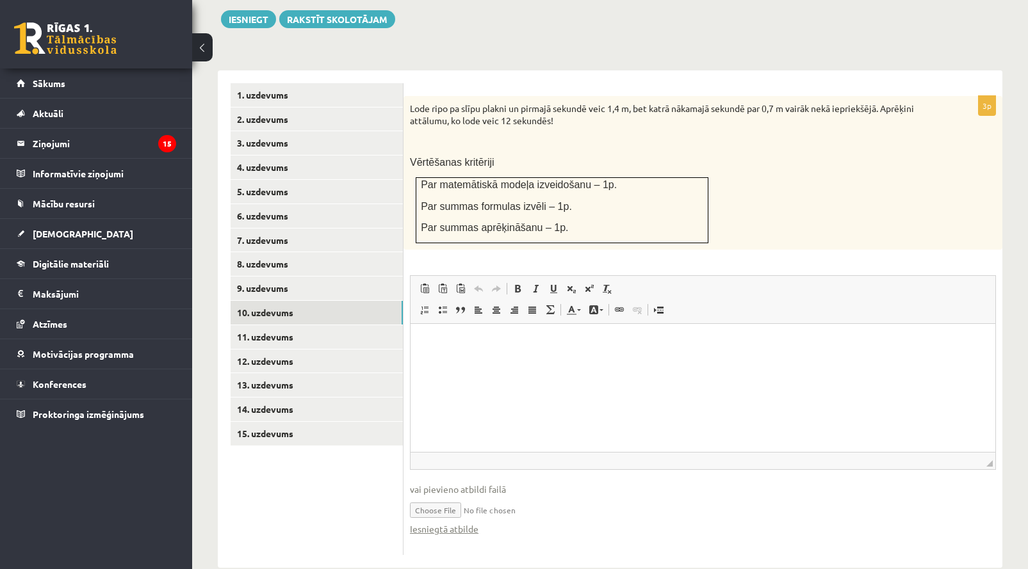
click at [438, 498] on input "file" at bounding box center [703, 509] width 586 height 26
type input "**********"
click at [345, 325] on link "11. uzdevums" at bounding box center [317, 337] width 172 height 24
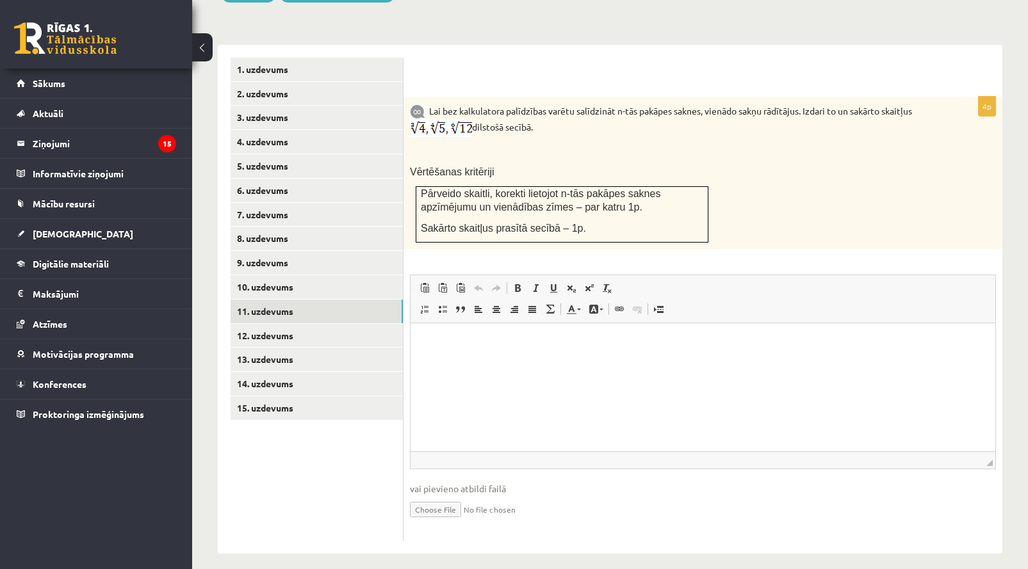
scroll to position [510, 0]
click at [453, 496] on input "file" at bounding box center [703, 509] width 586 height 26
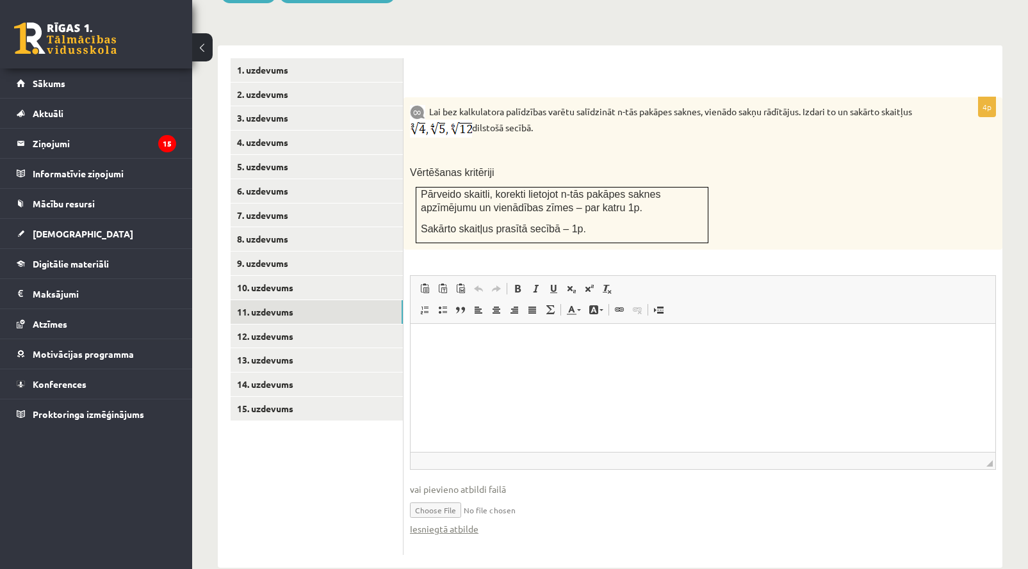
click at [465, 504] on input "file" at bounding box center [703, 509] width 586 height 26
type input "**********"
click at [335, 325] on link "12. uzdevums" at bounding box center [317, 337] width 172 height 24
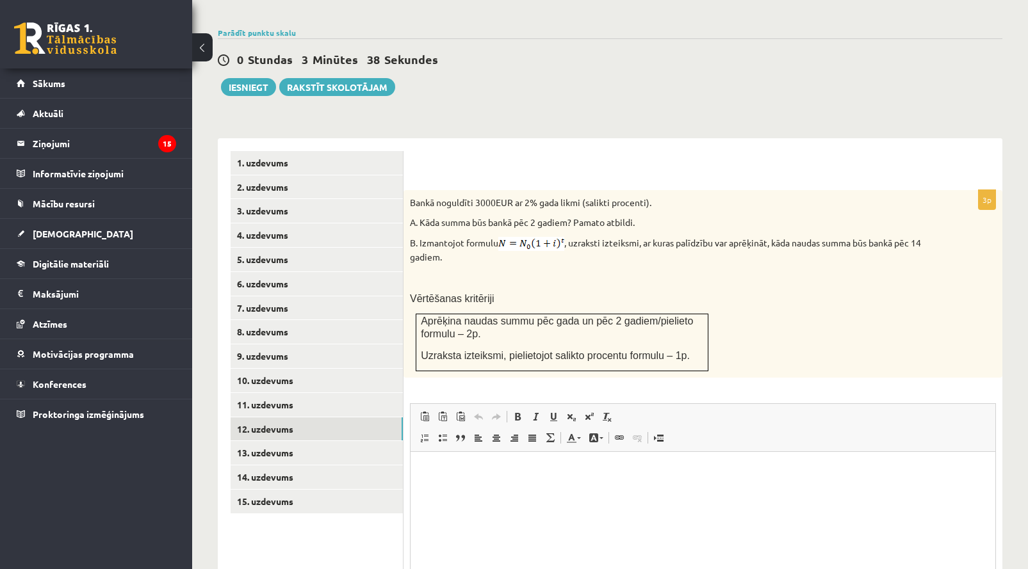
scroll to position [525, 0]
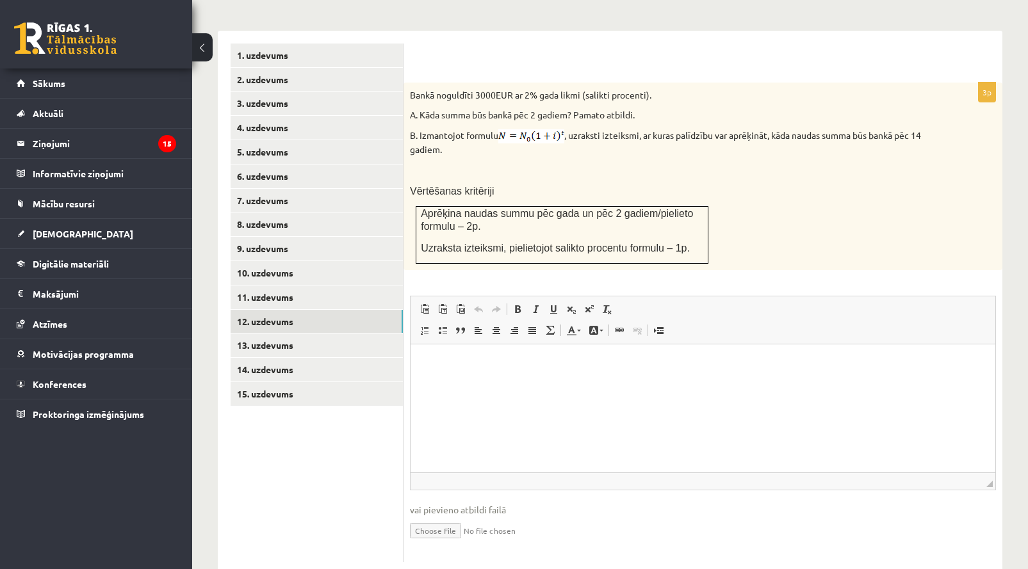
click at [446, 519] on input "file" at bounding box center [703, 530] width 586 height 26
click at [454, 517] on input "file" at bounding box center [703, 530] width 586 height 26
type input "**********"
click at [359, 334] on link "13. uzdevums" at bounding box center [317, 346] width 172 height 24
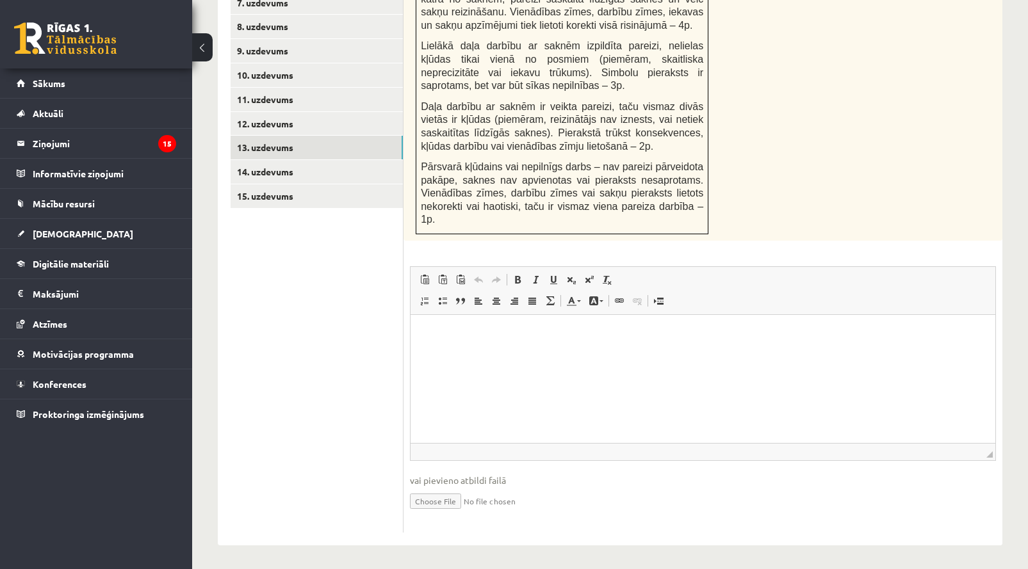
scroll to position [722, 0]
click at [451, 497] on input "file" at bounding box center [703, 502] width 586 height 26
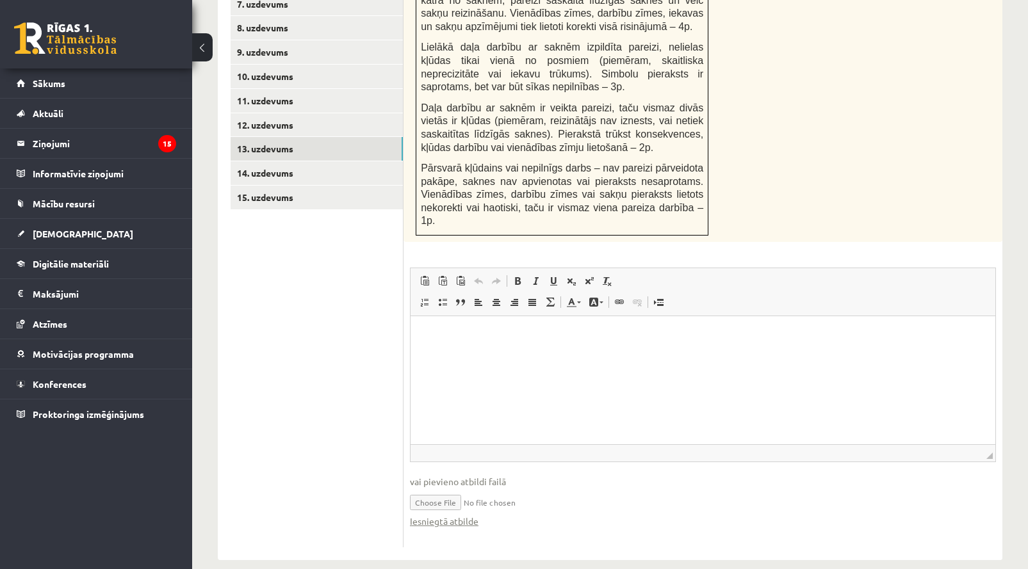
click at [462, 493] on input "file" at bounding box center [703, 502] width 586 height 26
type input "**********"
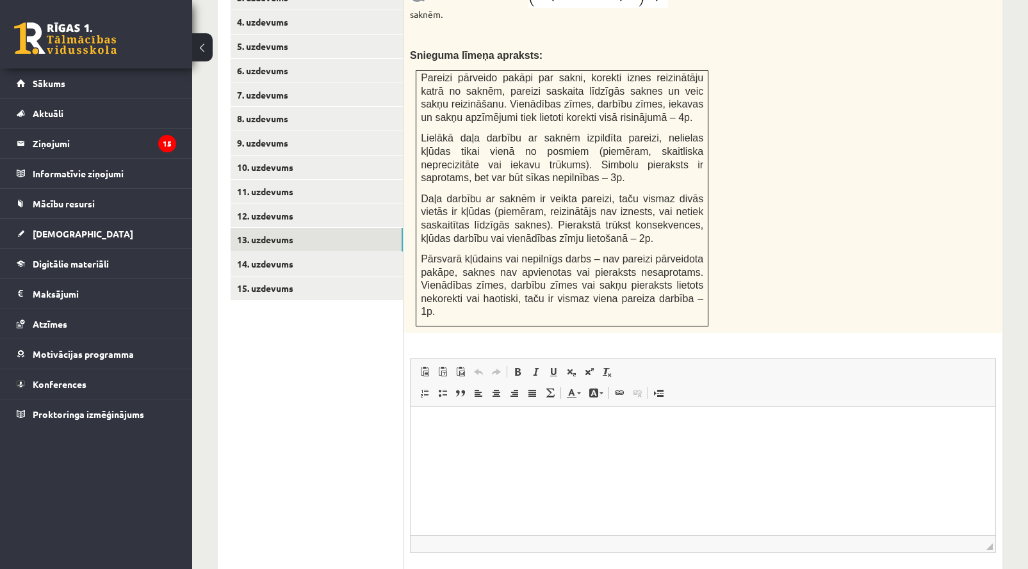
scroll to position [610, 0]
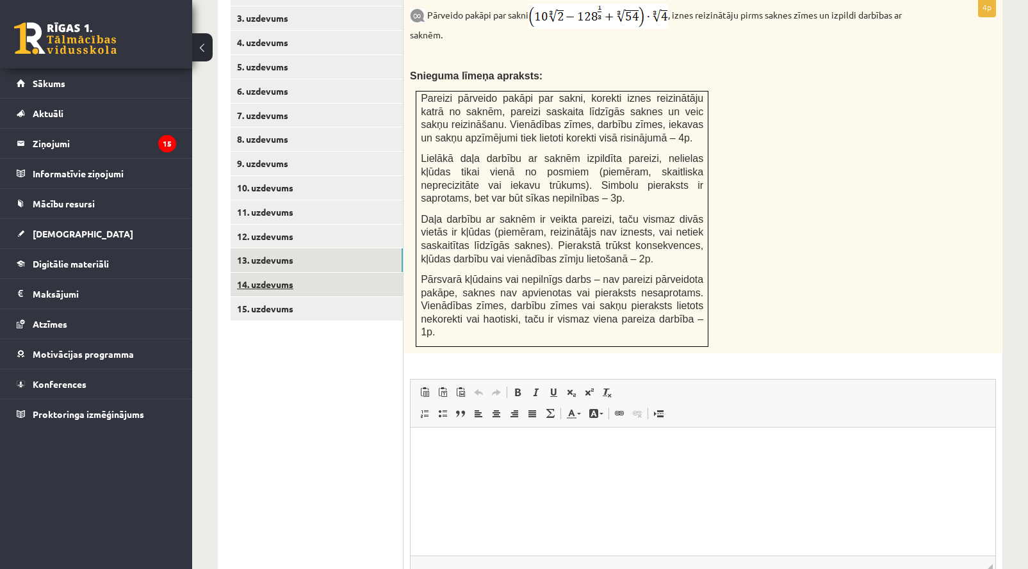
click at [346, 273] on link "14. uzdevums" at bounding box center [317, 285] width 172 height 24
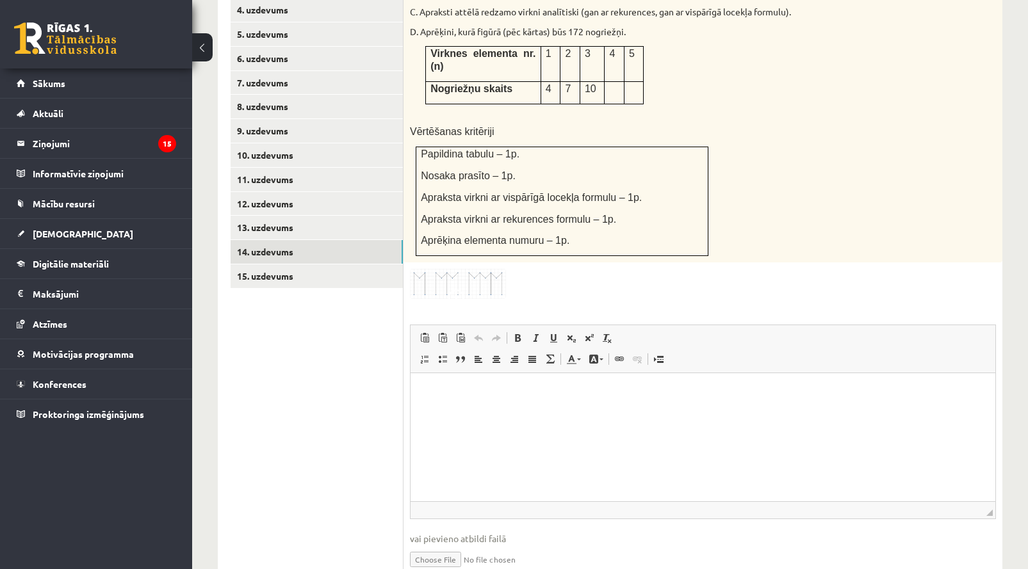
scroll to position [690, 0]
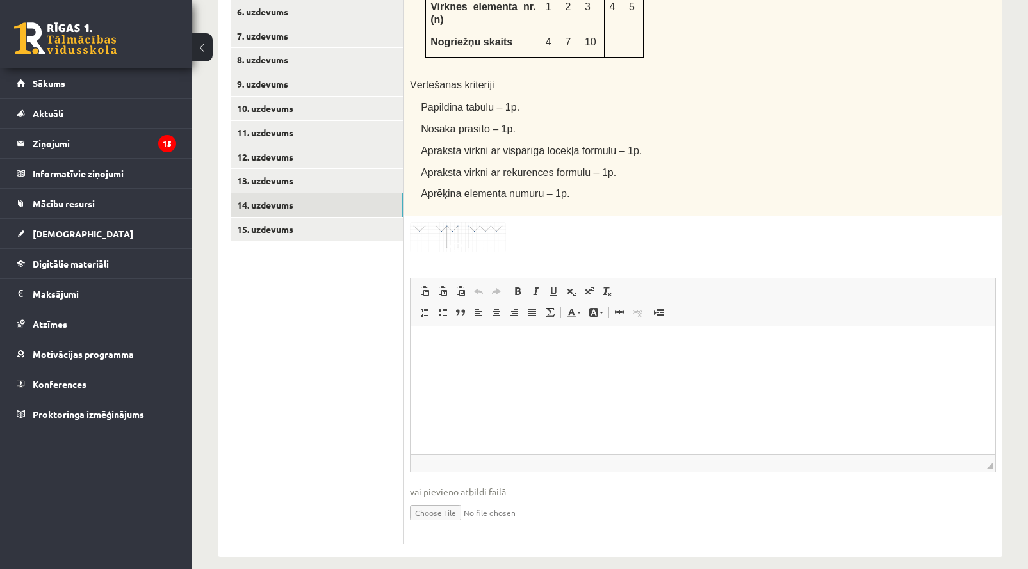
click at [451, 499] on input "file" at bounding box center [703, 512] width 586 height 26
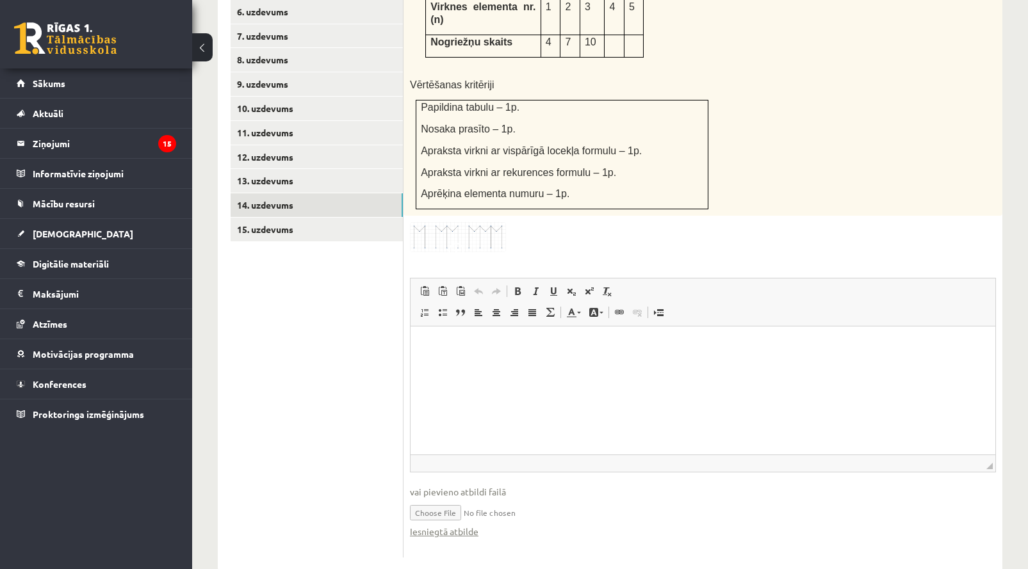
click at [441, 502] on input "file" at bounding box center [703, 512] width 586 height 26
type input "**********"
click at [323, 218] on link "15. uzdevums" at bounding box center [317, 230] width 172 height 24
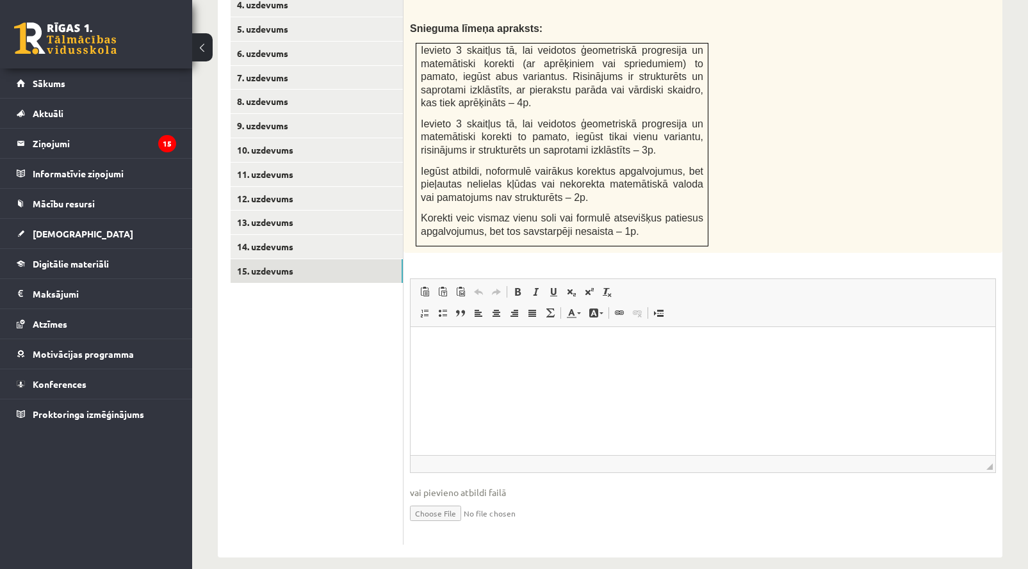
scroll to position [647, 0]
click at [432, 500] on input "file" at bounding box center [703, 513] width 586 height 26
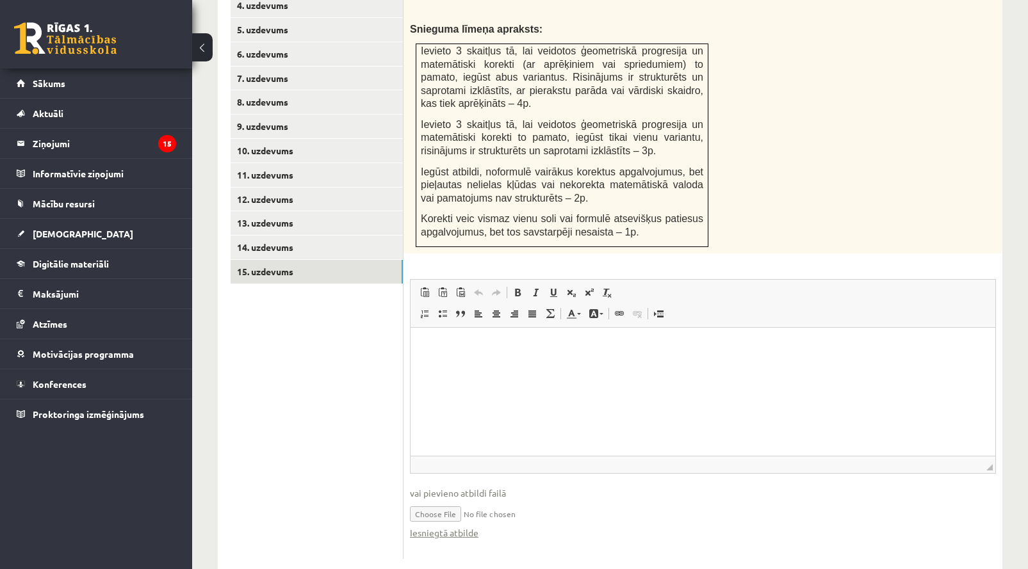
click at [444, 500] on input "file" at bounding box center [703, 513] width 586 height 26
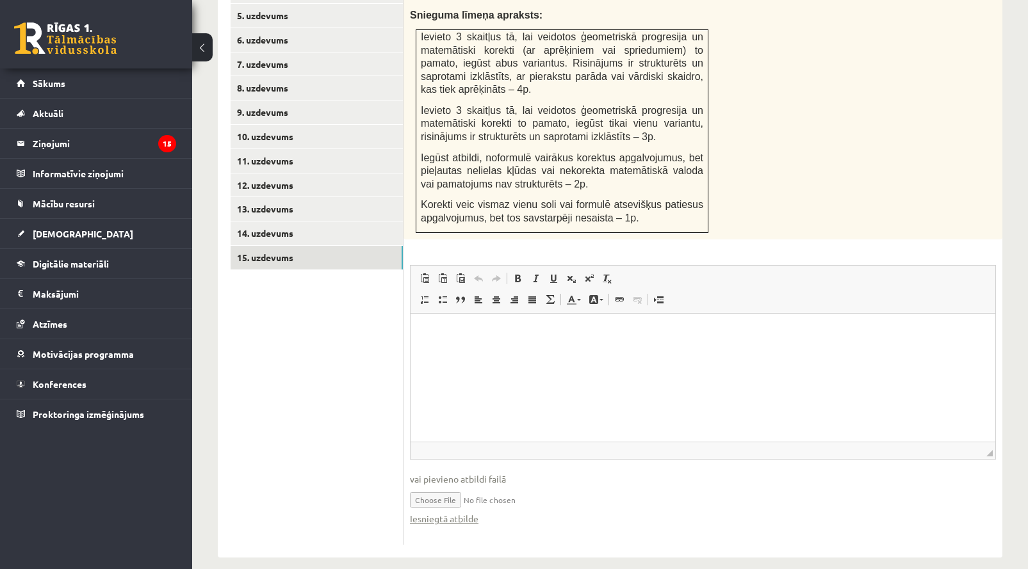
scroll to position [661, 0]
click at [433, 513] on link "Iesniegtā atbilde" at bounding box center [444, 519] width 69 height 13
click at [432, 513] on link "Iesniegtā atbilde" at bounding box center [444, 519] width 69 height 13
click at [454, 488] on input "file" at bounding box center [703, 500] width 586 height 26
type input "**********"
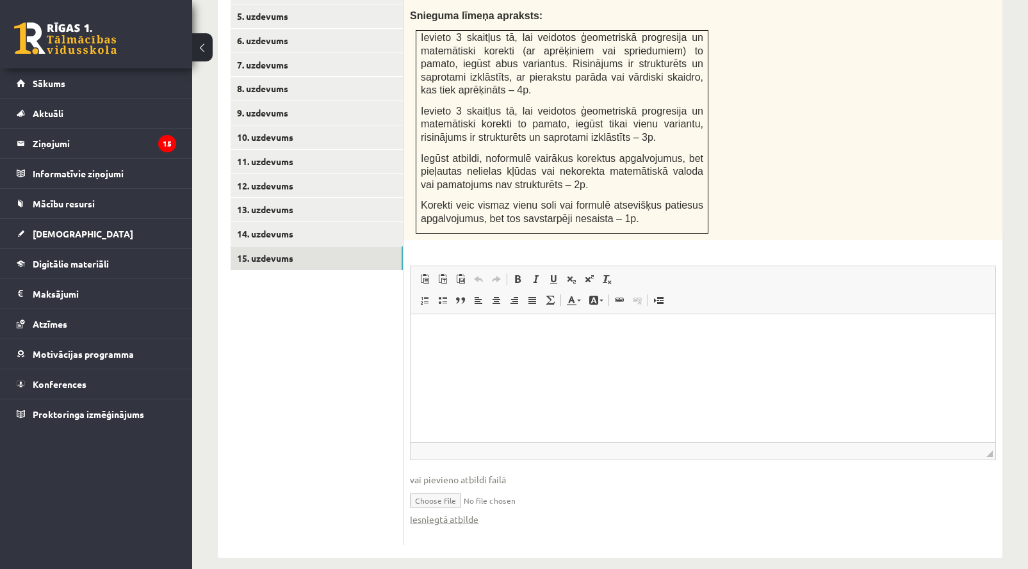
click at [481, 487] on input "file" at bounding box center [703, 500] width 586 height 26
click at [486, 487] on input "file" at bounding box center [703, 500] width 586 height 26
click at [469, 513] on link "Iesniegtā atbilde" at bounding box center [444, 519] width 69 height 13
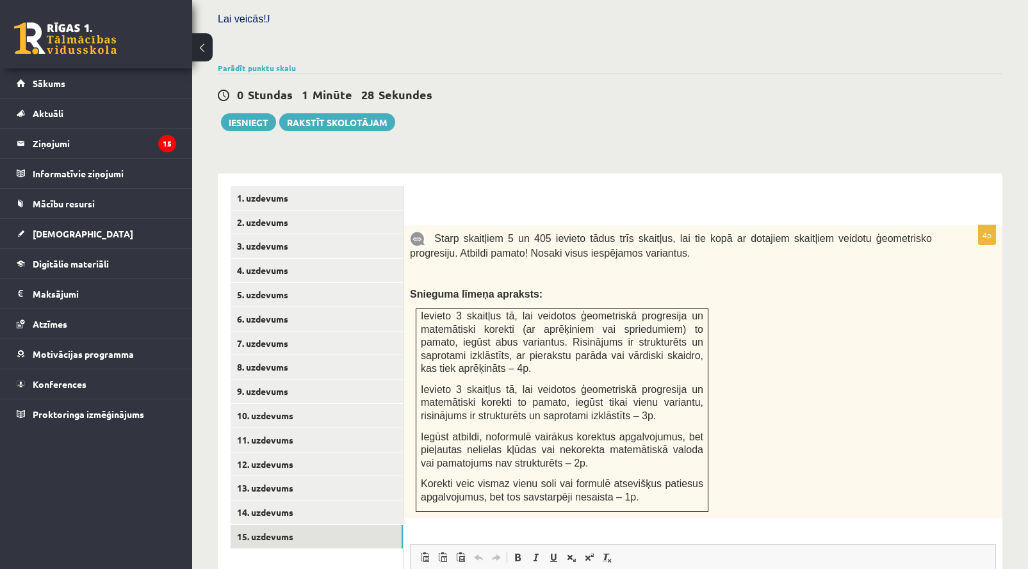
scroll to position [390, 0]
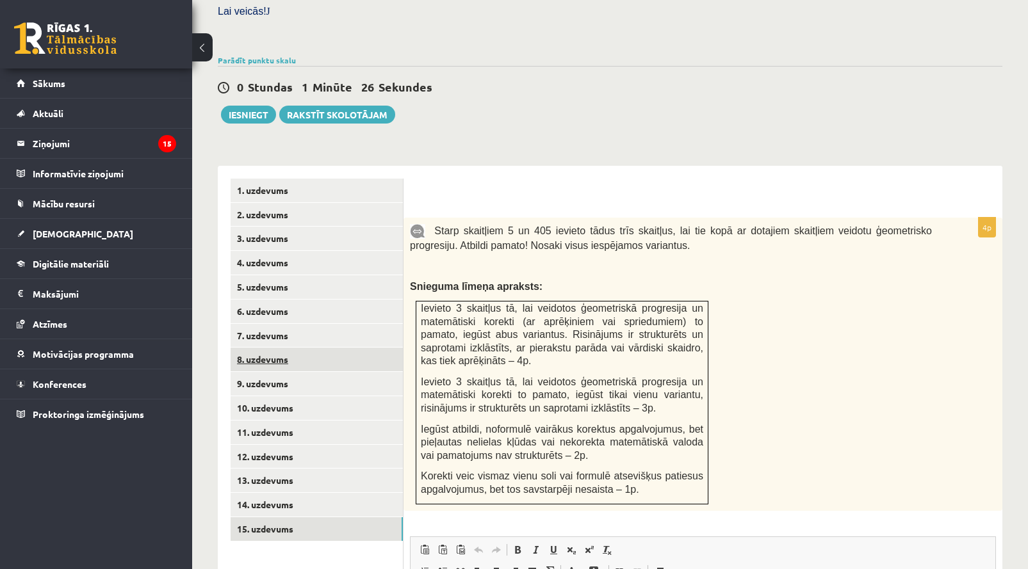
click at [280, 348] on link "8. uzdevums" at bounding box center [317, 360] width 172 height 24
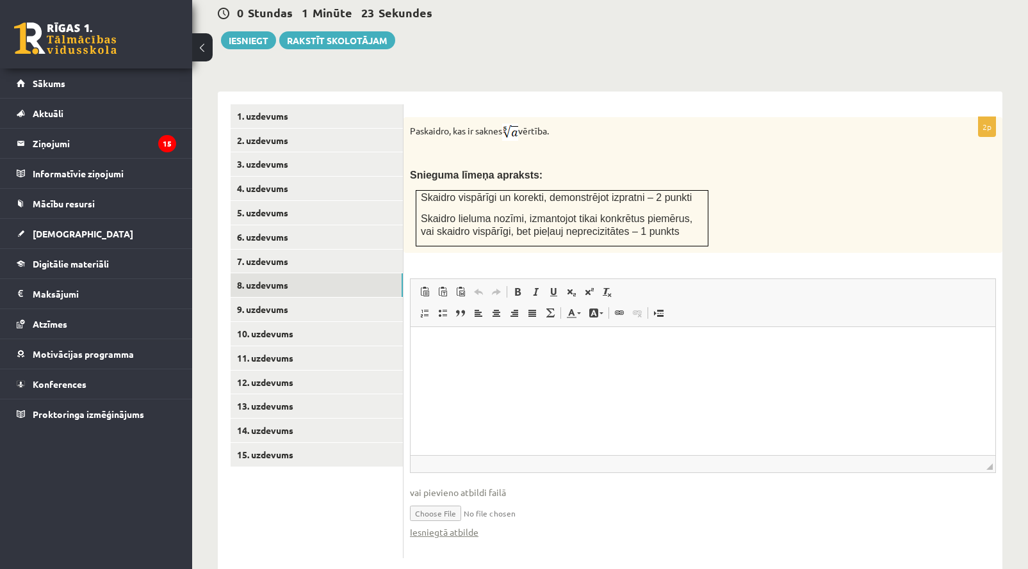
scroll to position [476, 0]
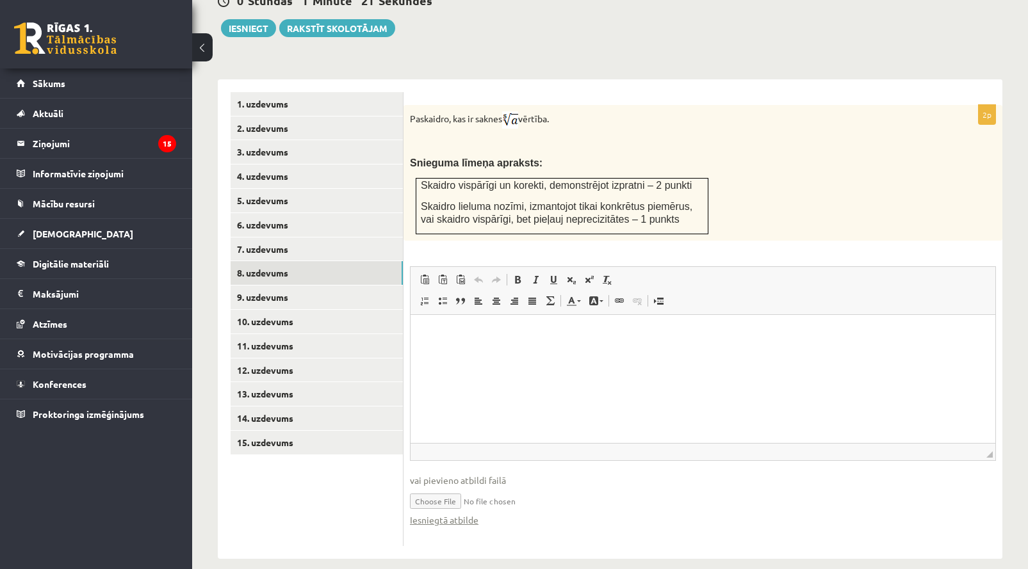
click at [466, 488] on input "file" at bounding box center [703, 500] width 586 height 26
type input "**********"
click at [322, 334] on link "11. uzdevums" at bounding box center [317, 346] width 172 height 24
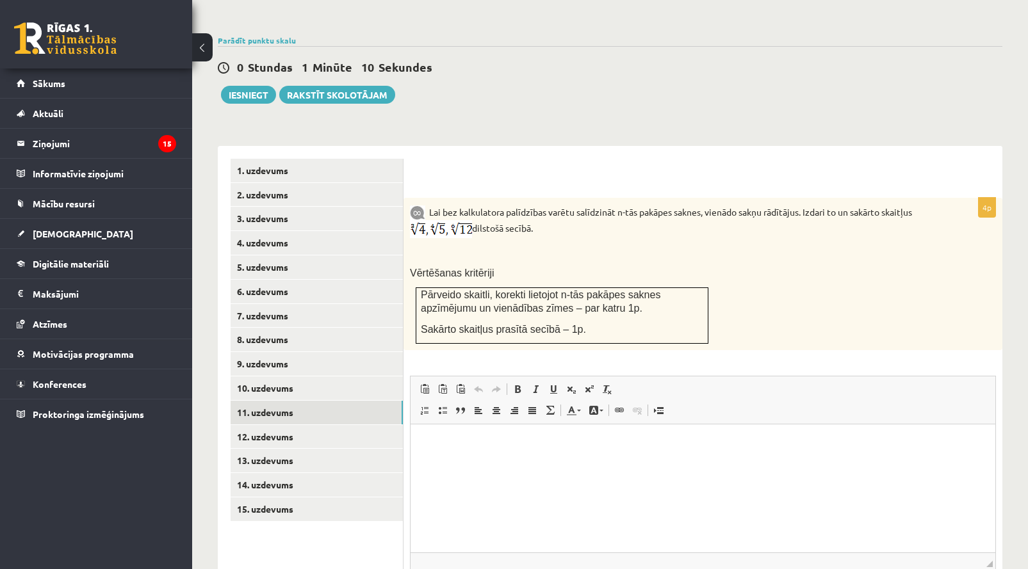
scroll to position [409, 0]
click at [307, 336] on link "8. uzdevums" at bounding box center [317, 341] width 172 height 24
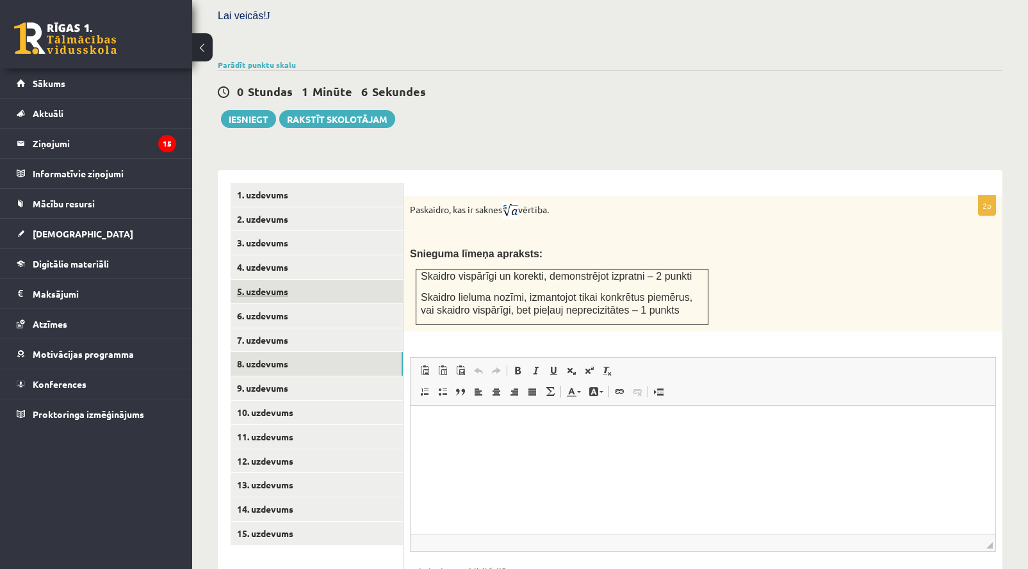
scroll to position [0, 0]
click at [302, 352] on link "8. uzdevums" at bounding box center [317, 364] width 172 height 24
click at [300, 377] on link "9. uzdevums" at bounding box center [317, 389] width 172 height 24
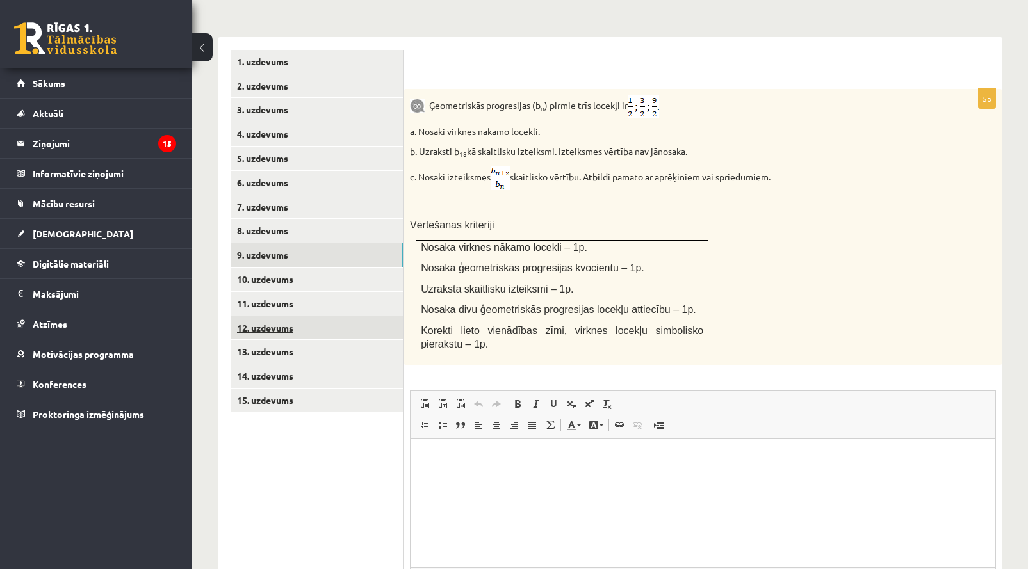
click at [278, 316] on link "12. uzdevums" at bounding box center [317, 328] width 172 height 24
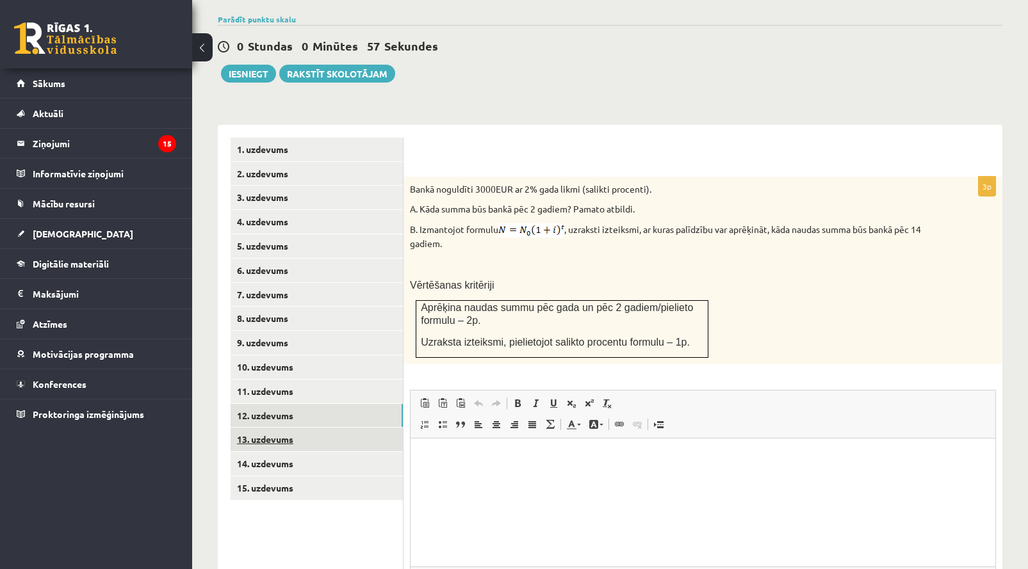
scroll to position [521, 0]
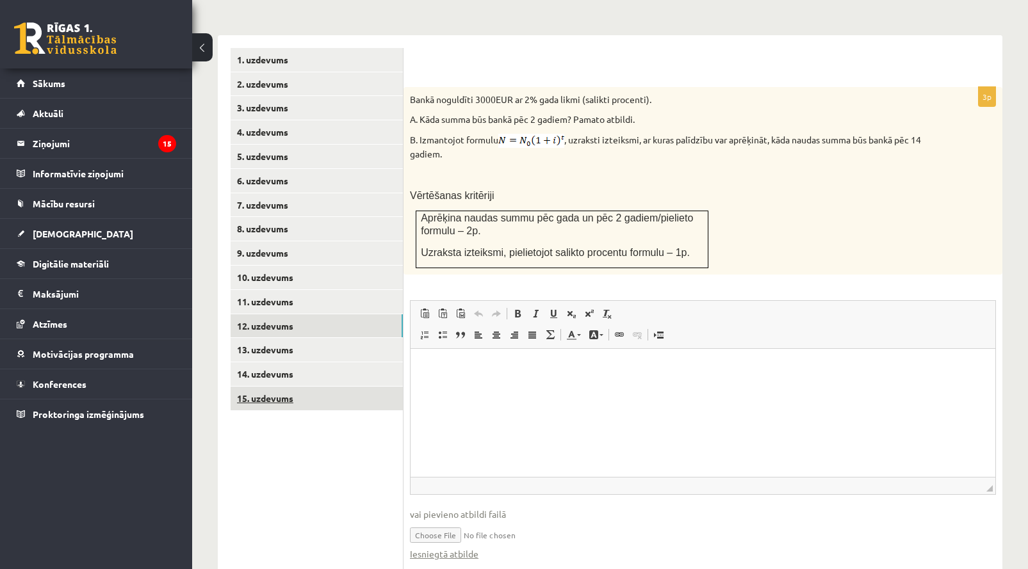
click at [296, 387] on link "15. uzdevums" at bounding box center [317, 399] width 172 height 24
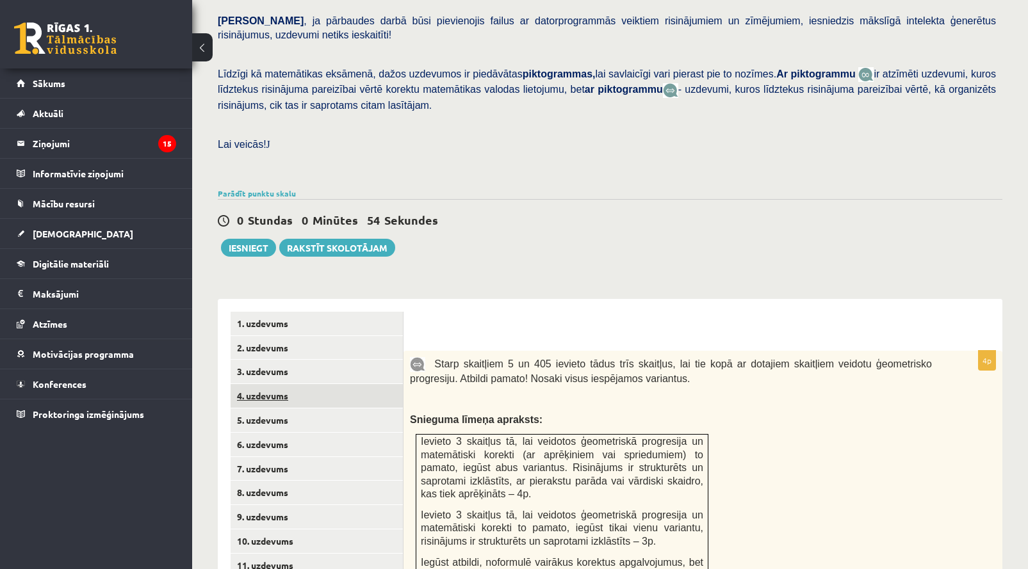
scroll to position [256, 0]
click at [256, 240] on button "Iesniegt" at bounding box center [248, 249] width 55 height 18
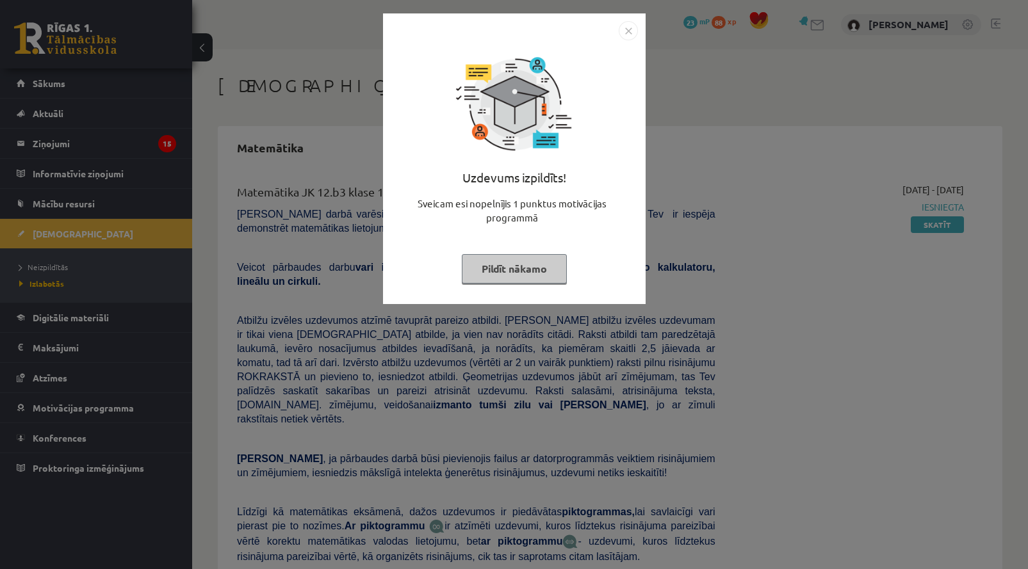
click at [553, 268] on button "Pildīt nākamo" at bounding box center [514, 268] width 105 height 29
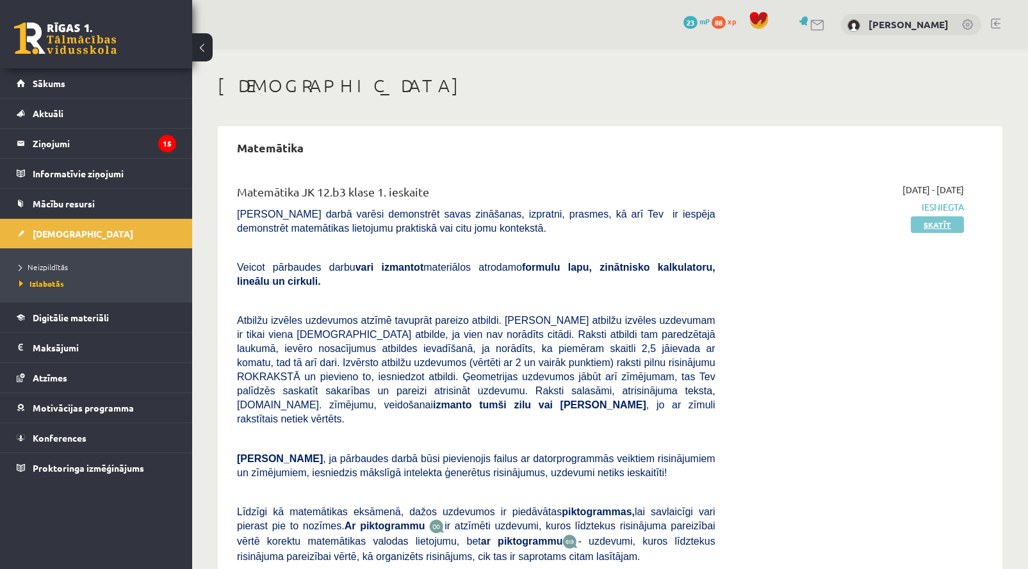
click at [939, 225] on link "Skatīt" at bounding box center [937, 224] width 53 height 17
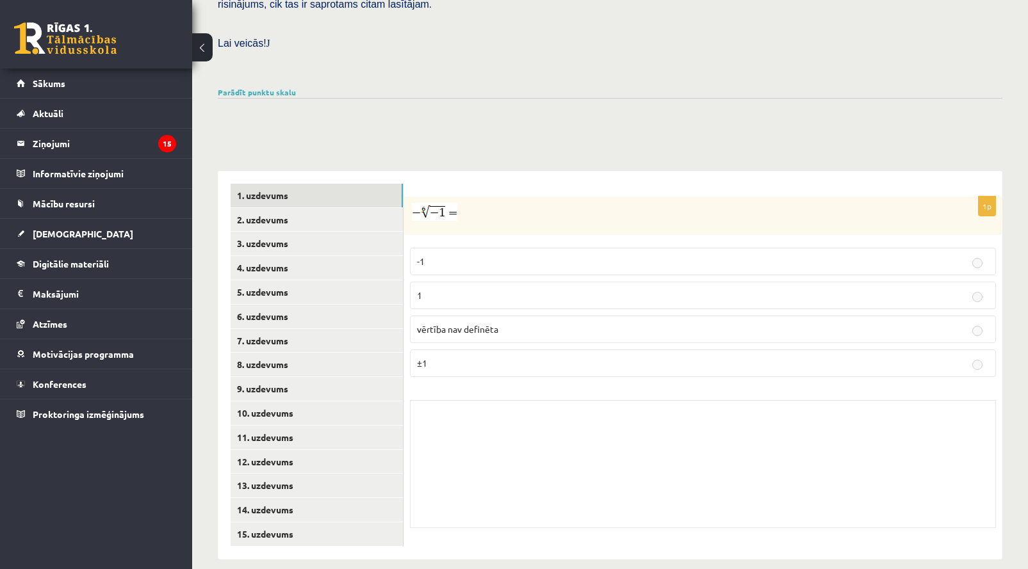
scroll to position [357, 0]
click at [384, 499] on link "14. uzdevums" at bounding box center [317, 511] width 172 height 24
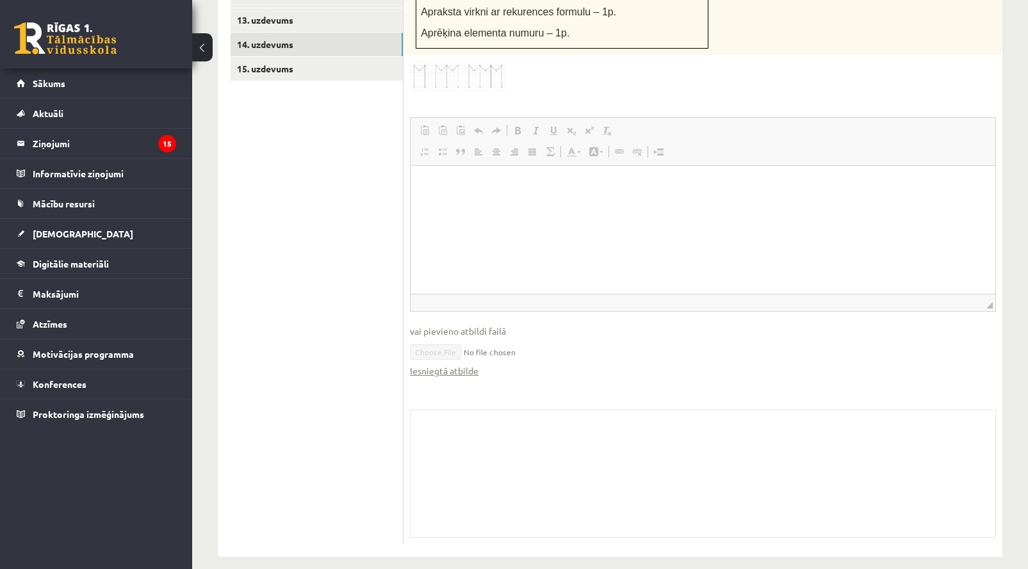
scroll to position [823, 0]
click at [462, 365] on link "Iesniegtā atbilde" at bounding box center [444, 371] width 69 height 13
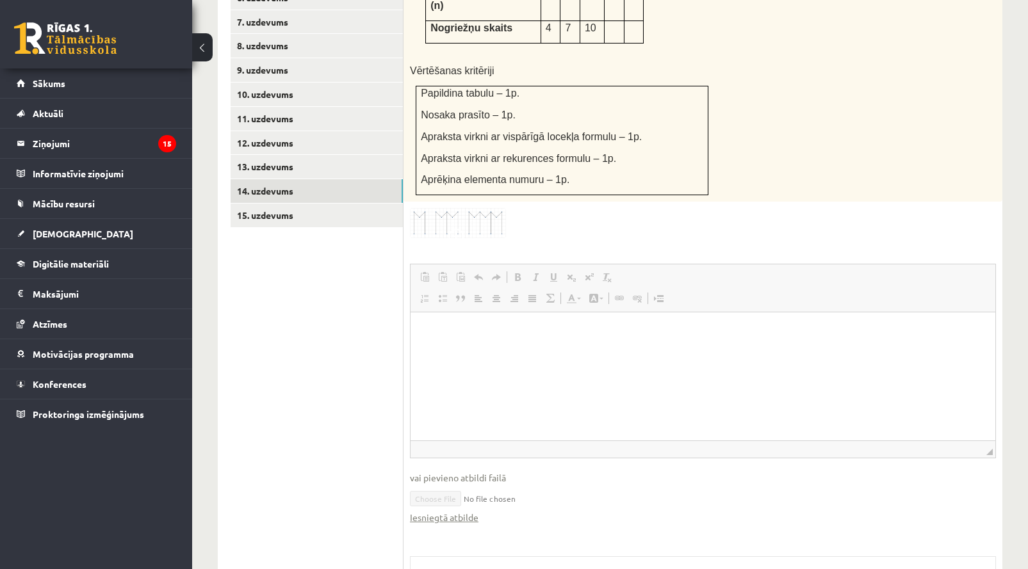
scroll to position [660, 0]
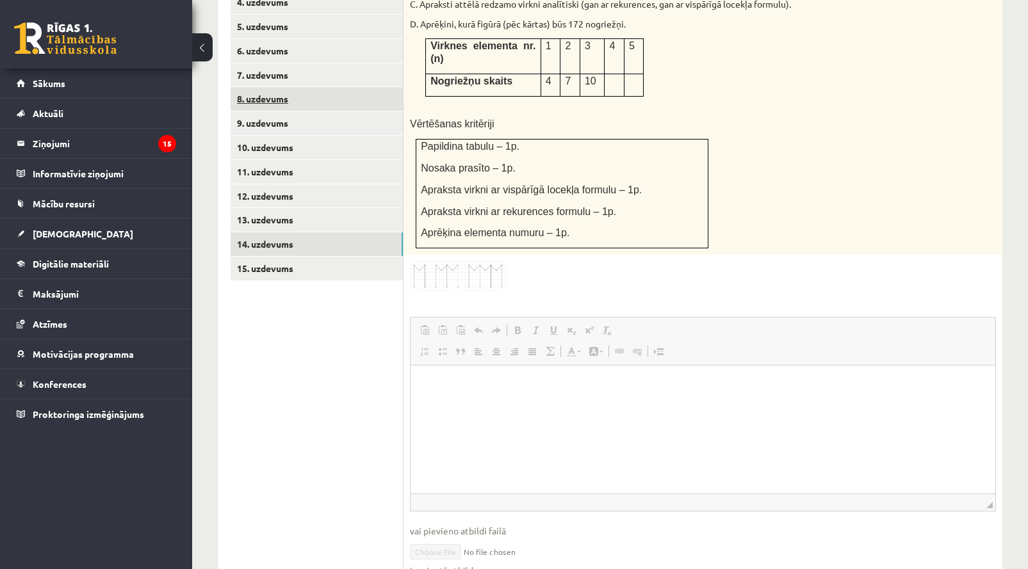
click at [330, 88] on link "8. uzdevums" at bounding box center [317, 99] width 172 height 24
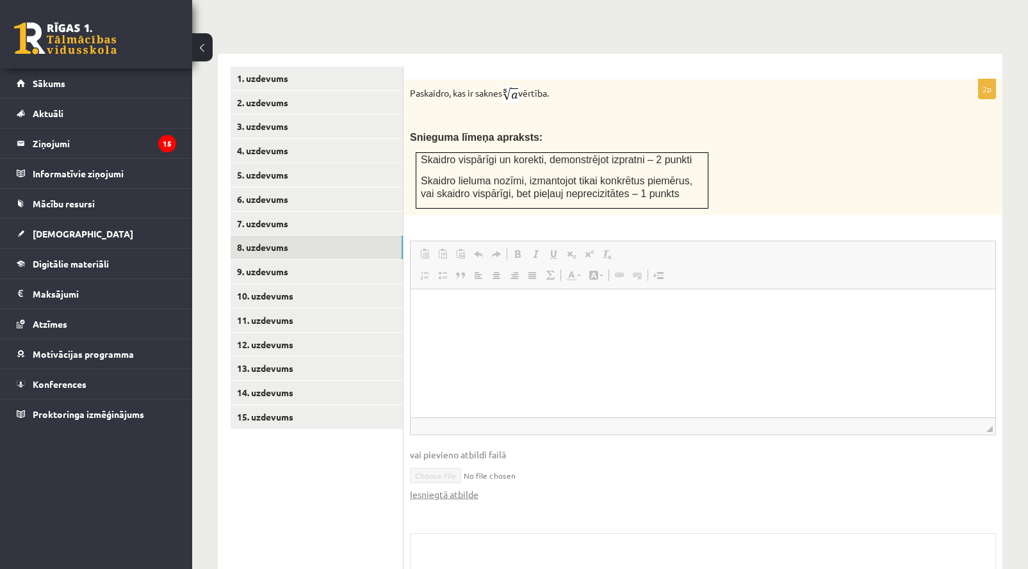
scroll to position [474, 0]
click at [451, 489] on link "Iesniegtā atbilde" at bounding box center [444, 495] width 69 height 13
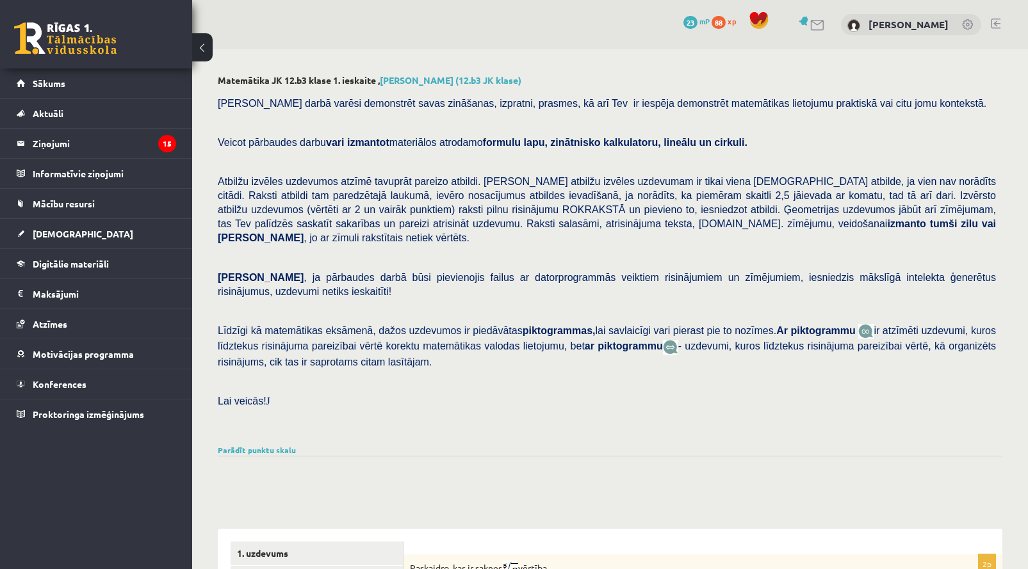
scroll to position [0, 0]
click at [56, 236] on span "[DEMOGRAPHIC_DATA]" at bounding box center [83, 234] width 101 height 12
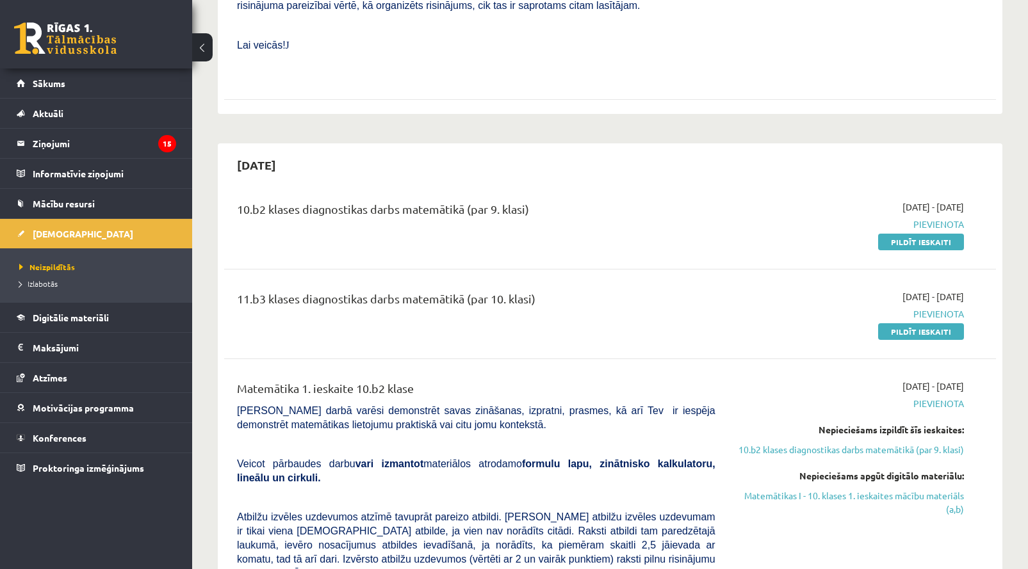
scroll to position [551, 0]
click at [871, 150] on div "[DATE]" at bounding box center [610, 165] width 772 height 30
